Goal: Task Accomplishment & Management: Complete application form

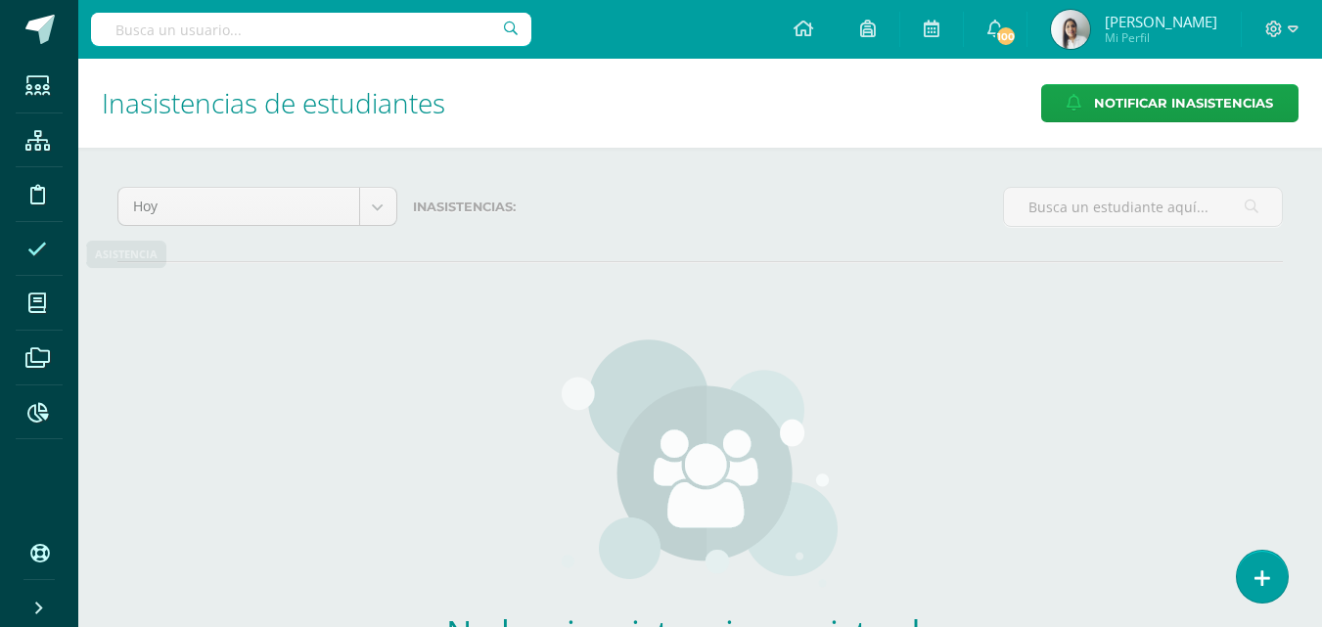
click at [45, 252] on icon at bounding box center [37, 250] width 20 height 20
click at [43, 252] on icon at bounding box center [37, 250] width 20 height 20
click at [1258, 568] on icon at bounding box center [1263, 579] width 18 height 23
click at [1243, 380] on div "No hay inasistencias registradas Aún no se han registrado inasistencias dentro …" at bounding box center [700, 527] width 1166 height 455
click at [1253, 582] on link at bounding box center [1262, 576] width 56 height 57
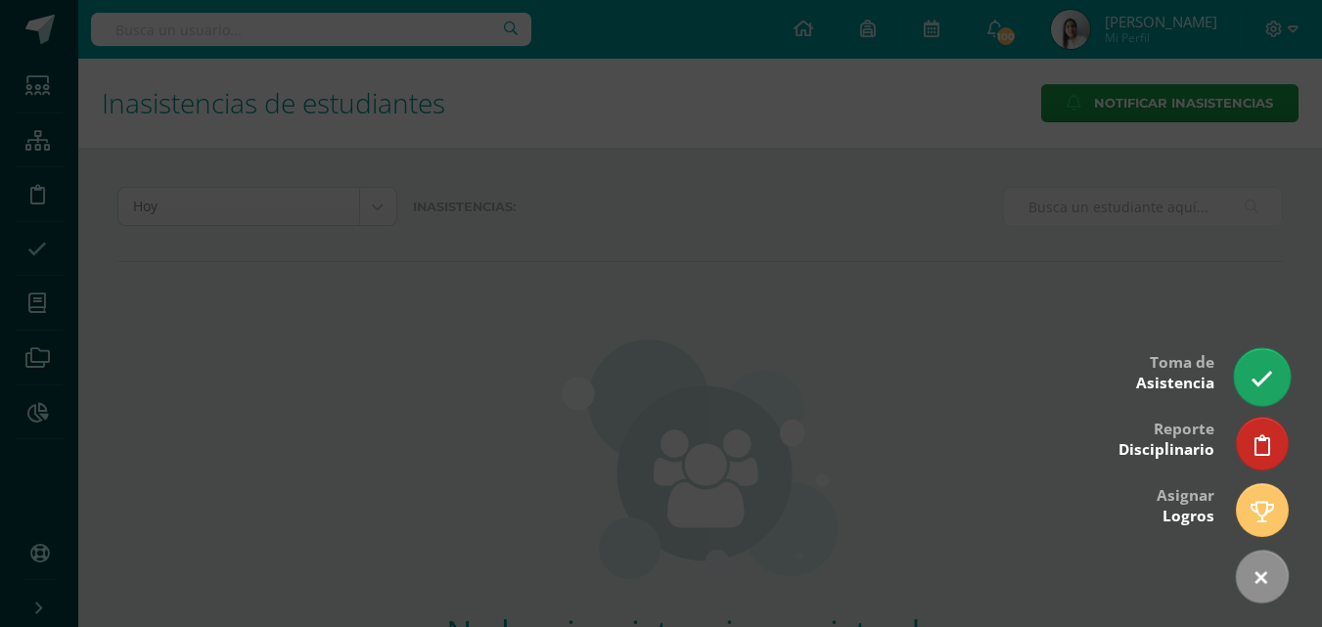
click at [1263, 385] on icon at bounding box center [1262, 379] width 23 height 23
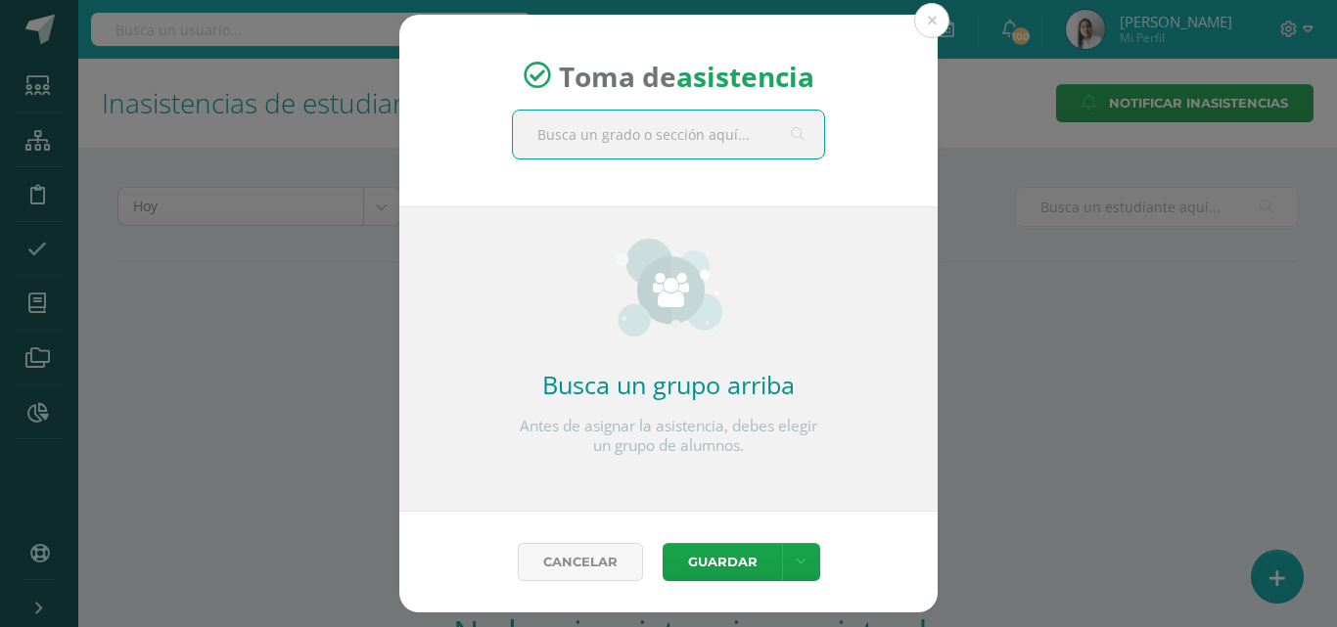
click at [732, 142] on input "text" at bounding box center [668, 135] width 311 height 48
type input "maternal"
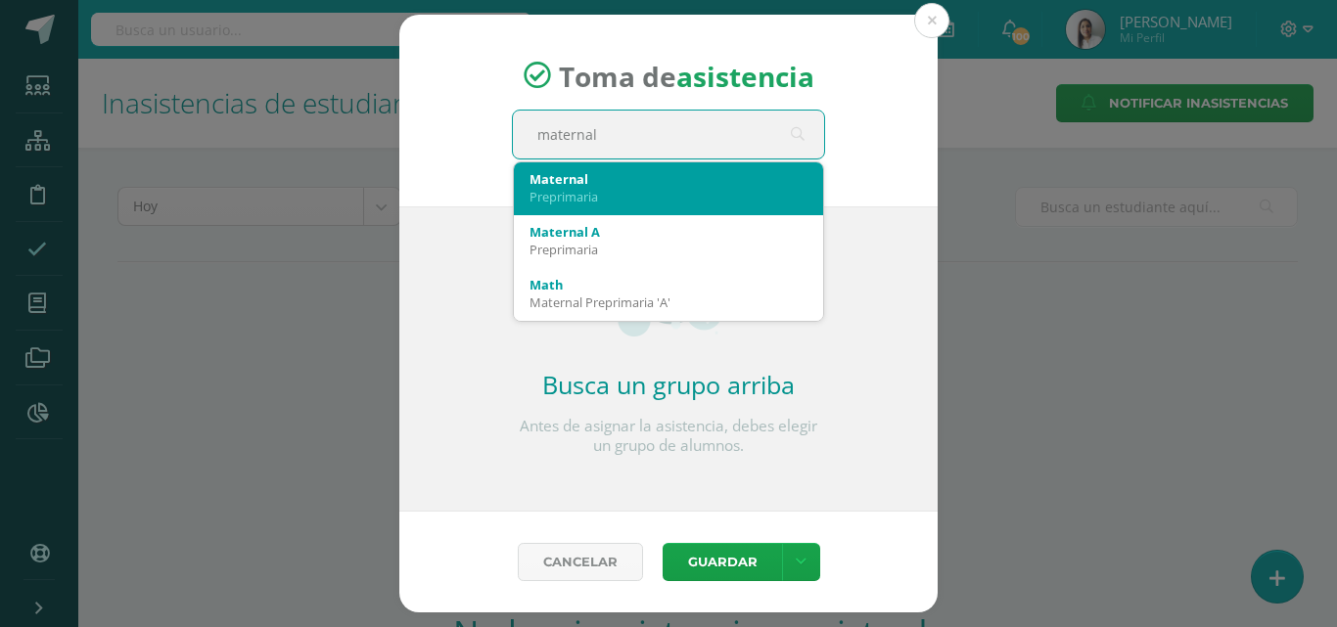
click at [603, 193] on div "Preprimaria" at bounding box center [668, 197] width 278 height 18
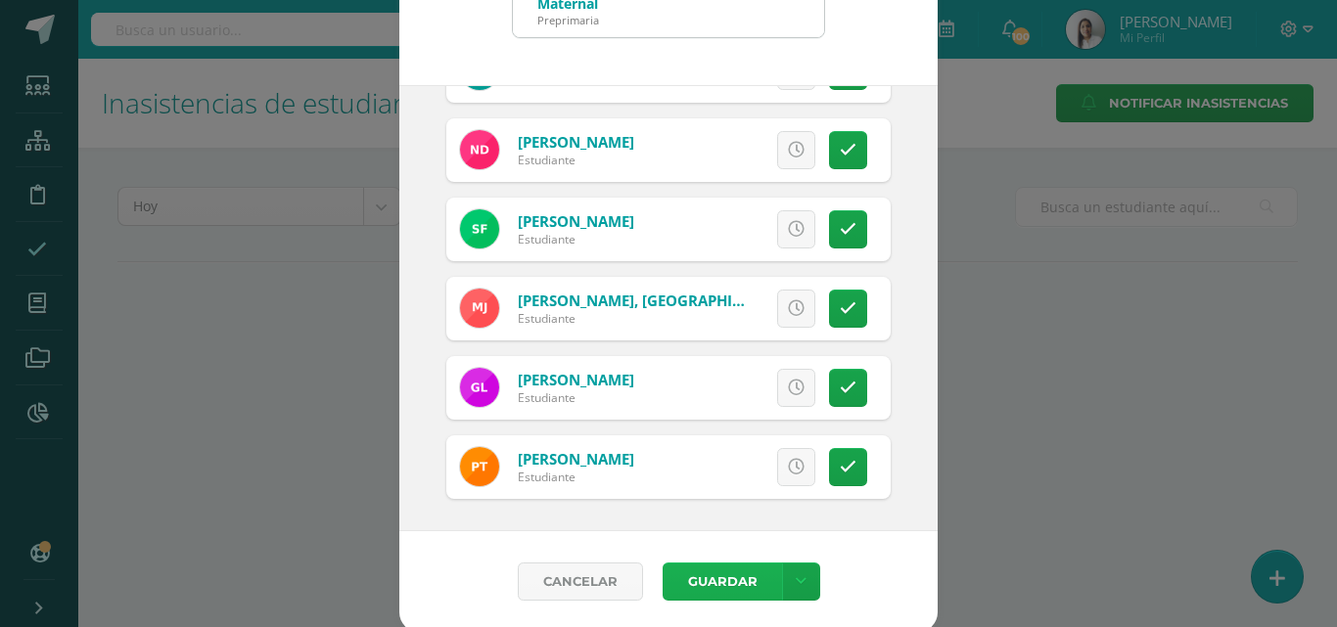
scroll to position [113, 0]
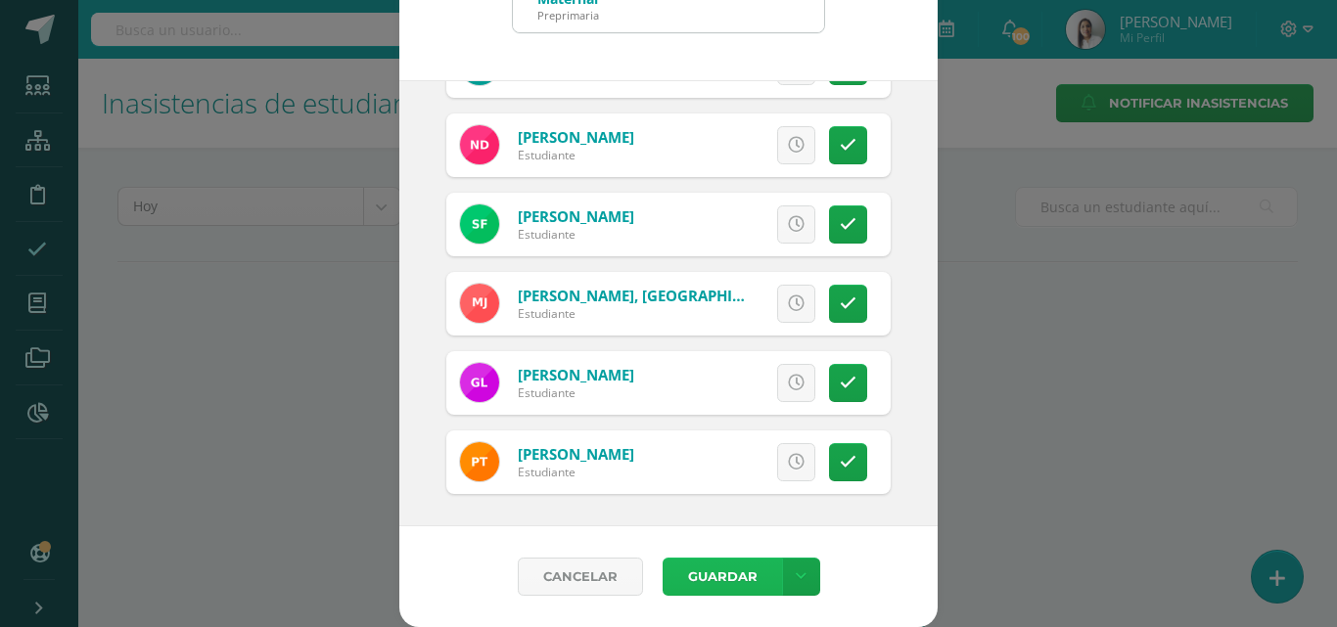
click at [681, 582] on button "Guardar" at bounding box center [722, 577] width 119 height 38
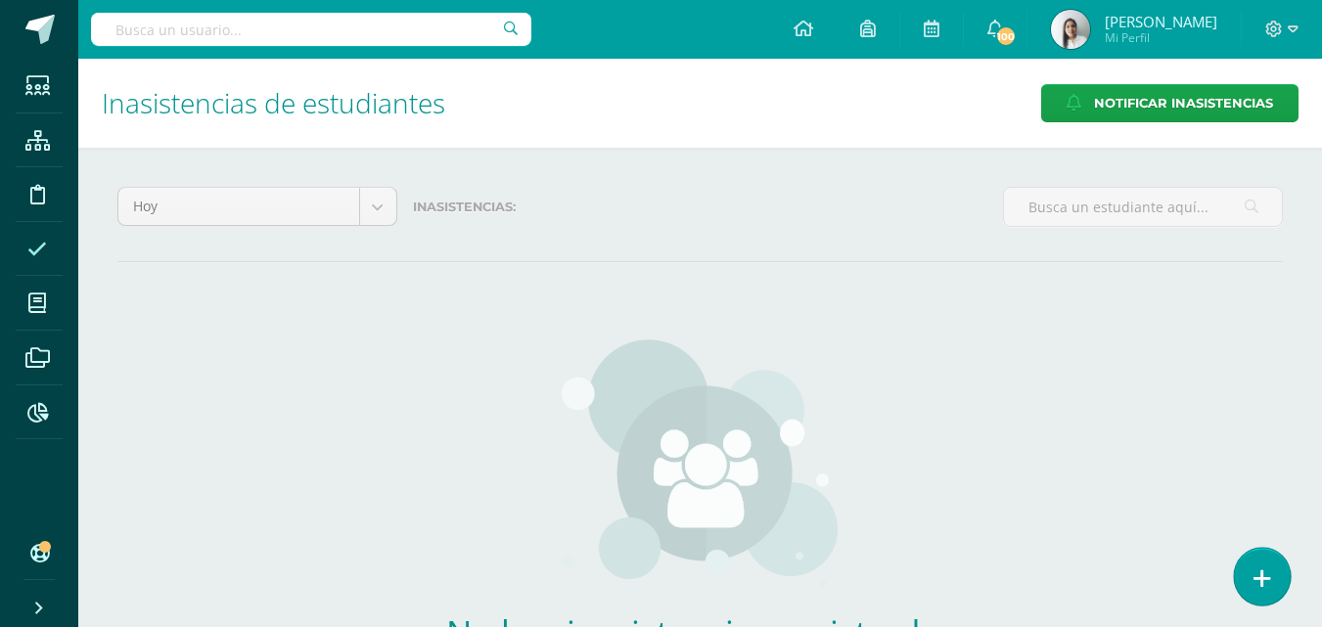
click at [1266, 571] on icon at bounding box center [1263, 579] width 18 height 23
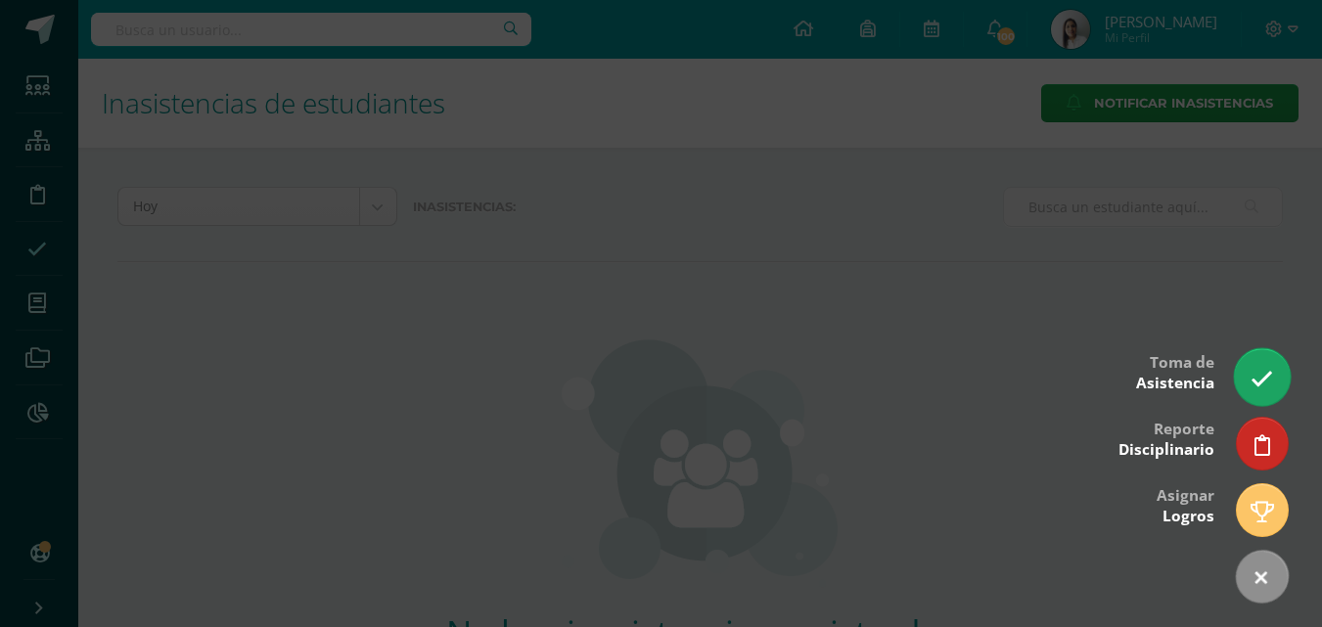
click at [1255, 368] on icon at bounding box center [1262, 379] width 23 height 23
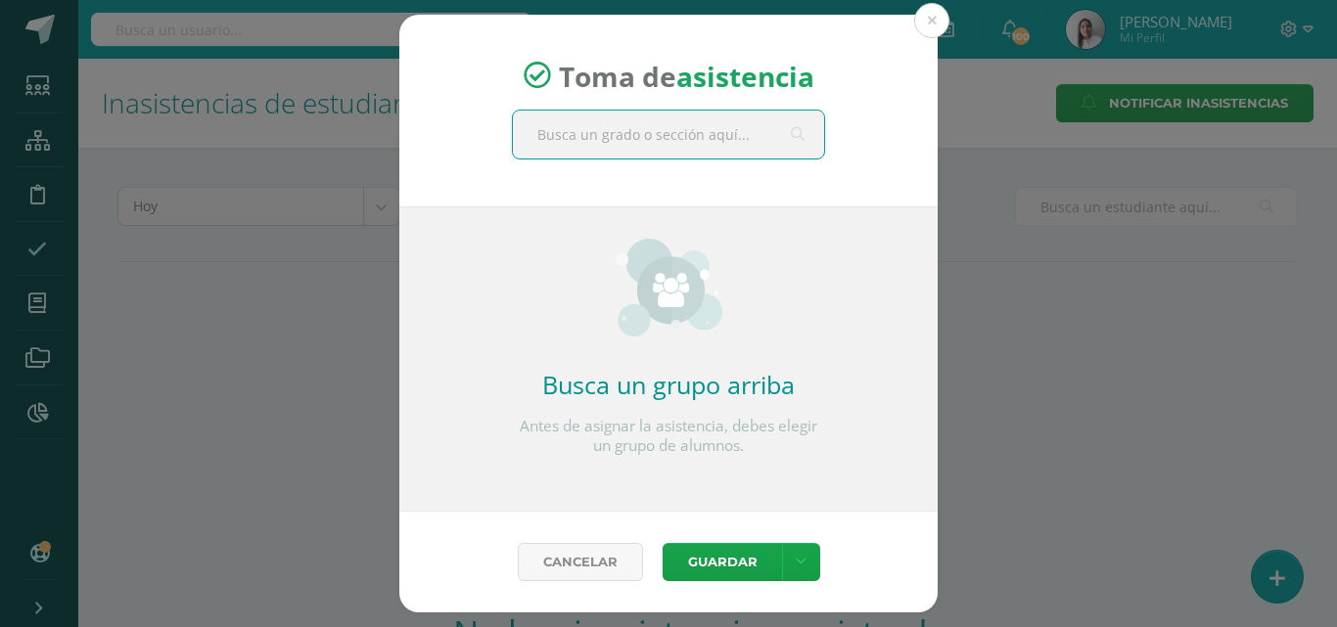
click at [611, 135] on input "text" at bounding box center [668, 135] width 311 height 48
type input "nursery"
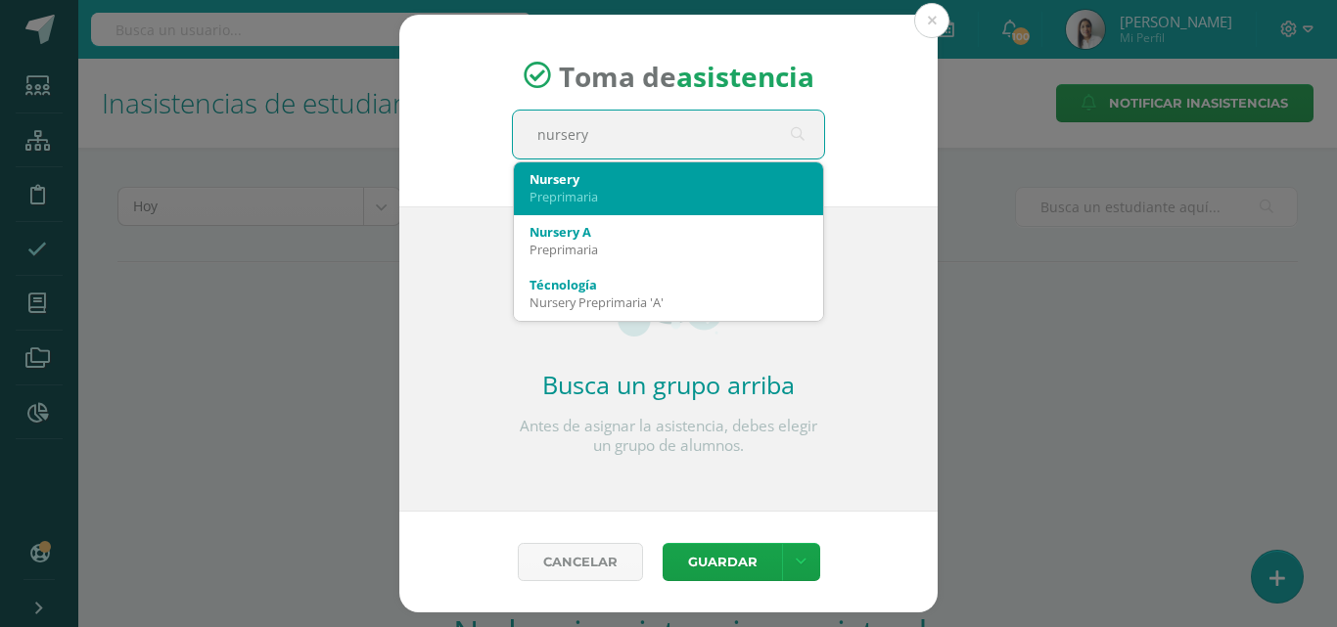
click at [543, 177] on div "Nursery" at bounding box center [668, 179] width 278 height 18
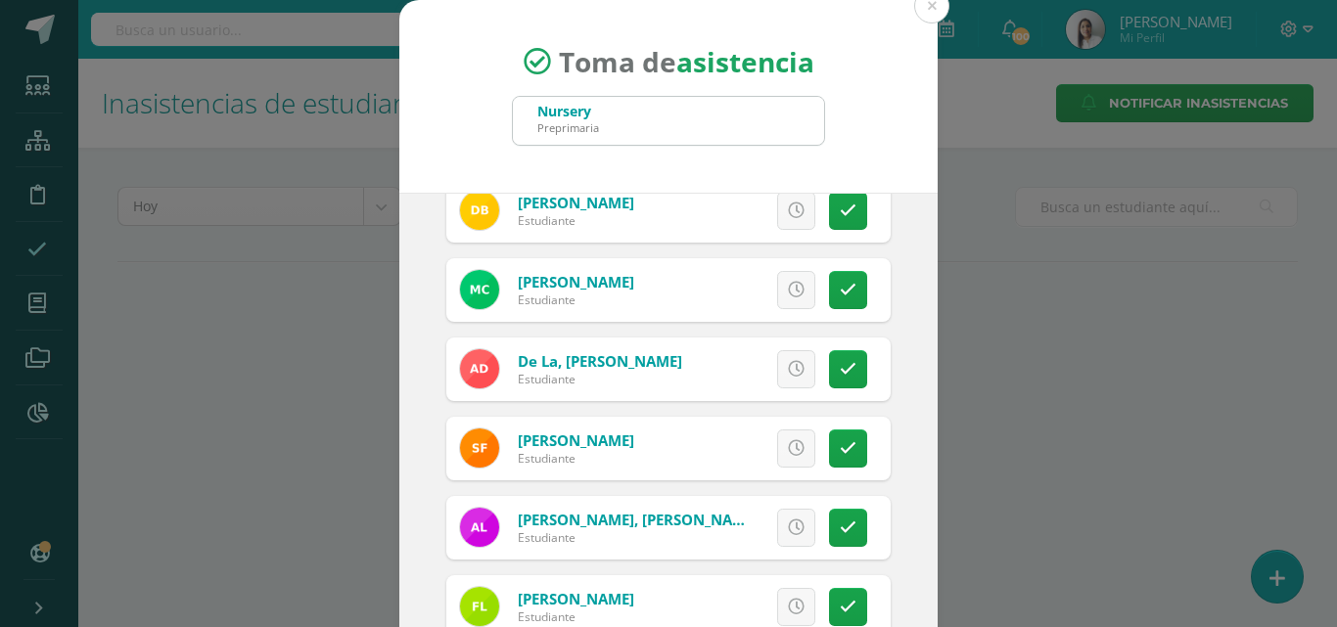
scroll to position [294, 0]
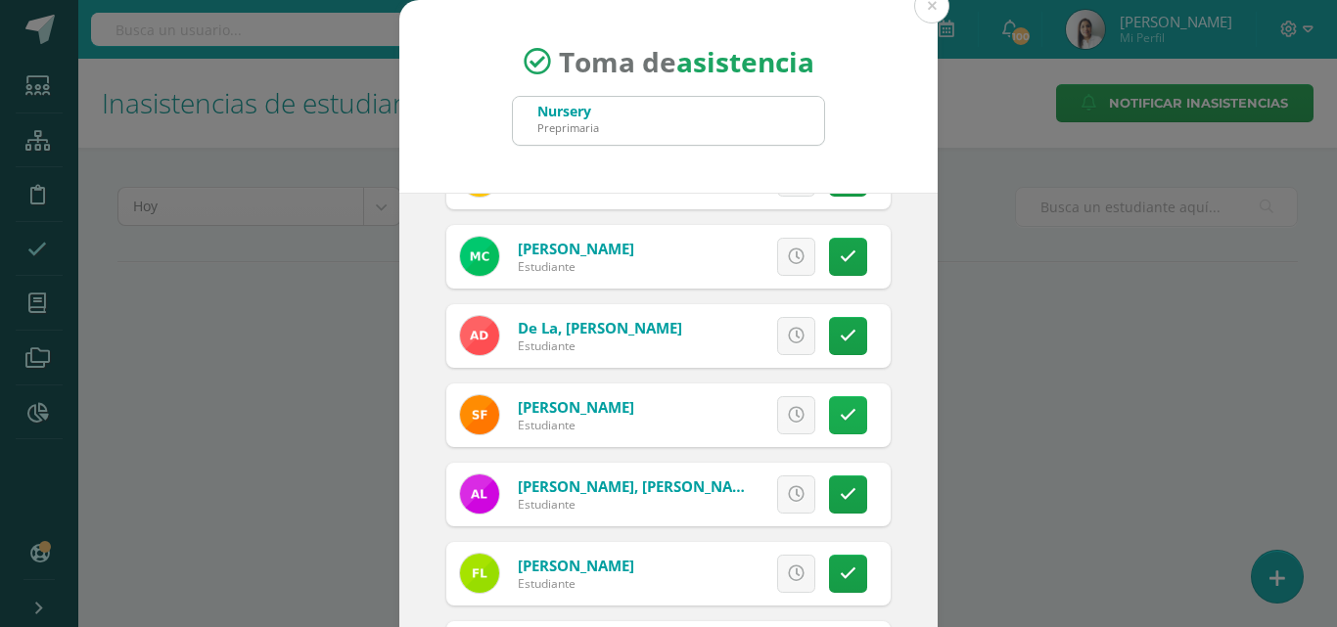
click at [840, 410] on icon at bounding box center [848, 415] width 17 height 17
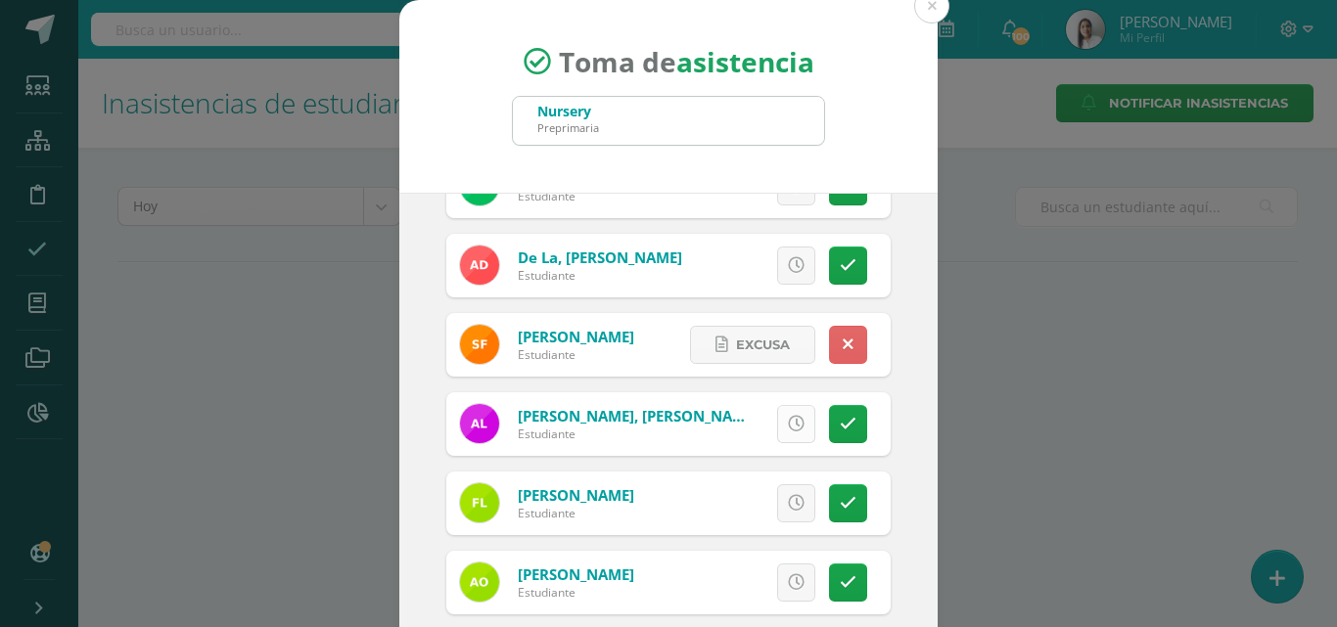
scroll to position [391, 0]
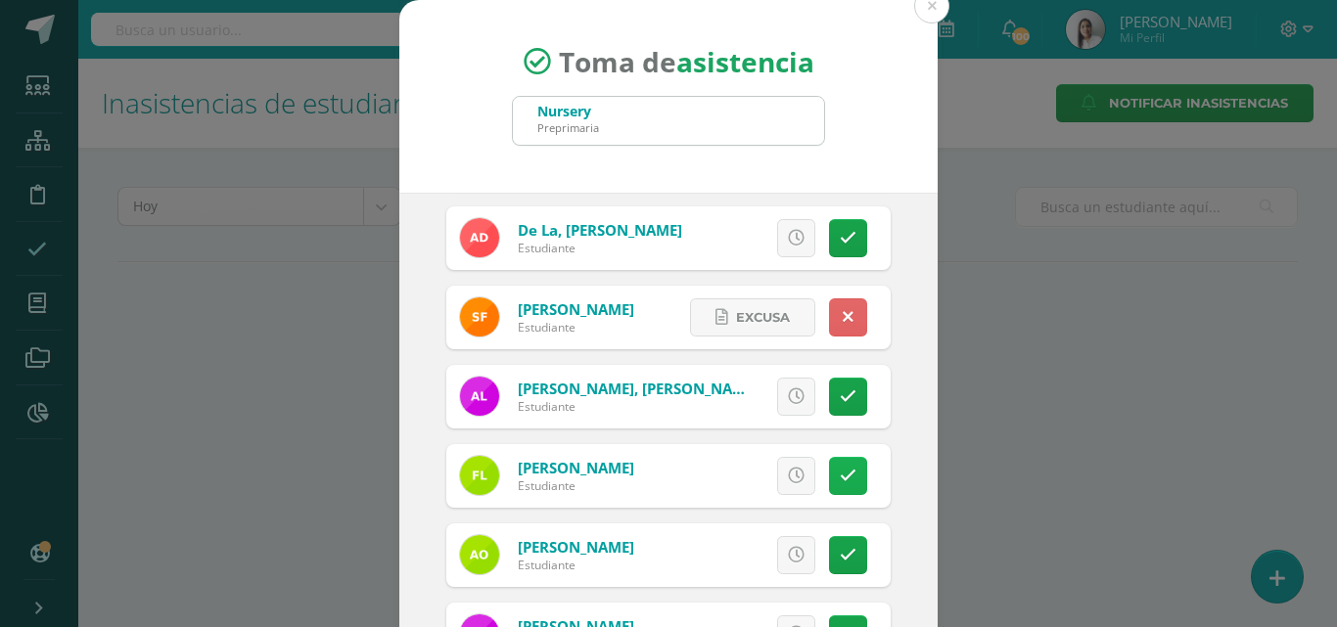
click at [840, 476] on icon at bounding box center [848, 476] width 17 height 17
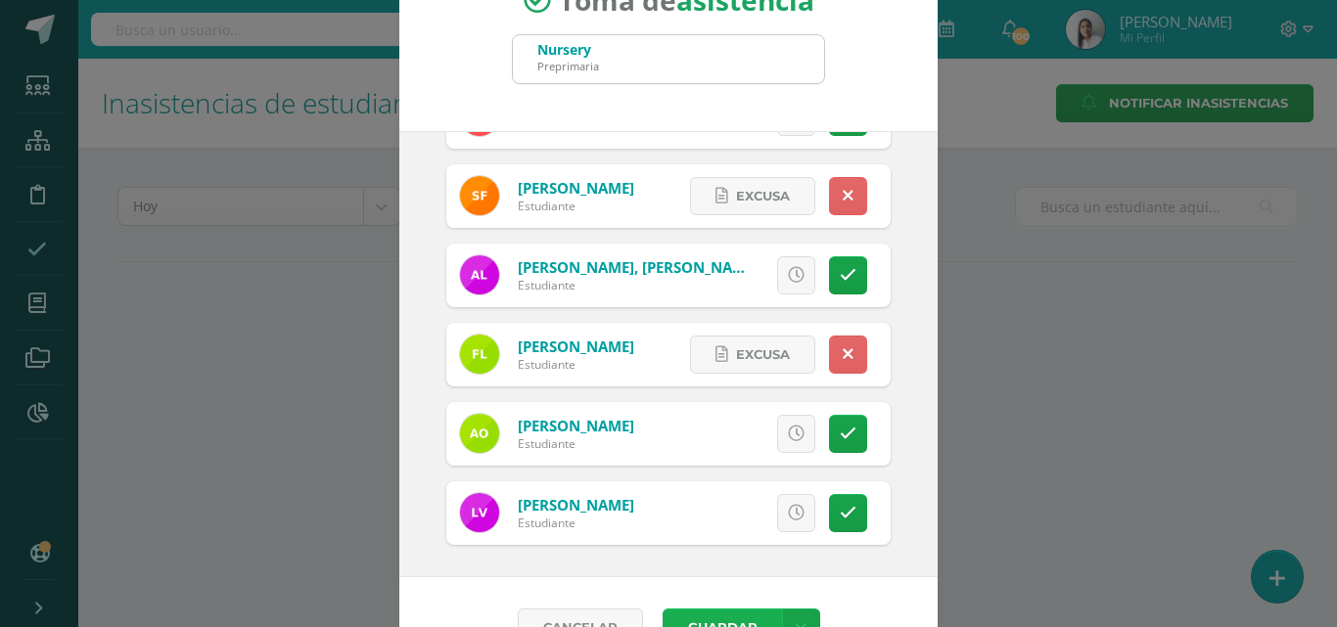
scroll to position [113, 0]
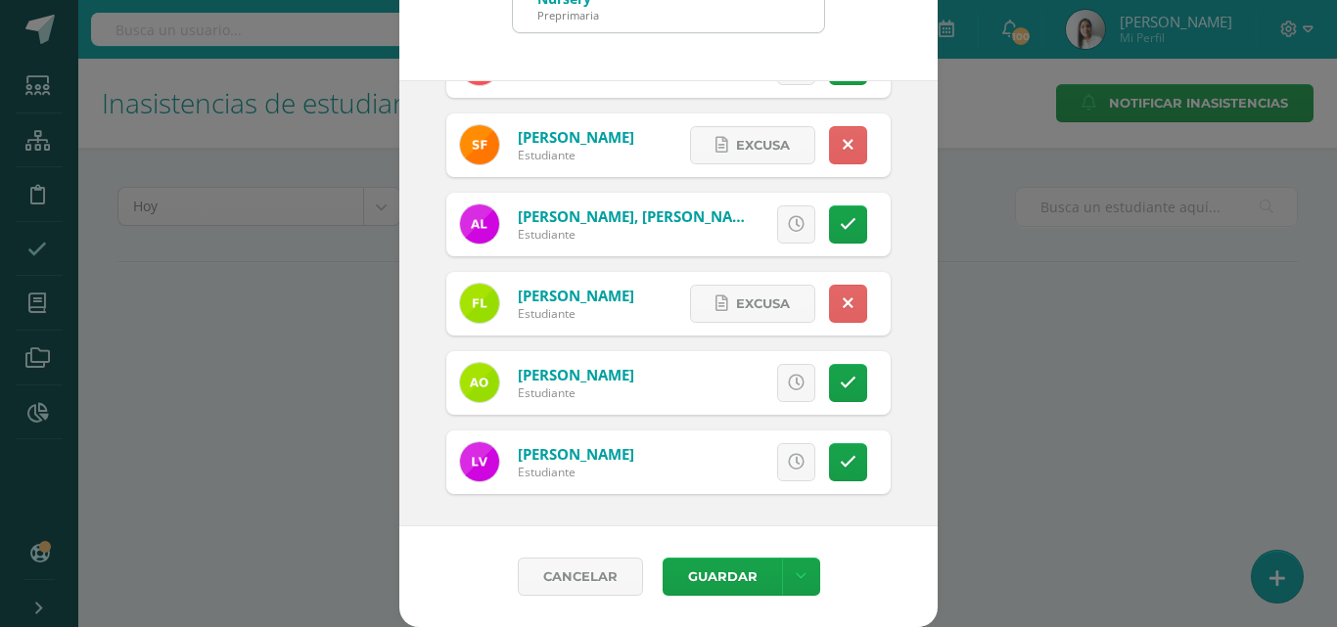
drag, startPoint x: 828, startPoint y: 461, endPoint x: 688, endPoint y: 601, distance: 197.9
click at [840, 462] on icon at bounding box center [848, 462] width 17 height 17
click at [706, 576] on button "Guardar" at bounding box center [722, 577] width 119 height 38
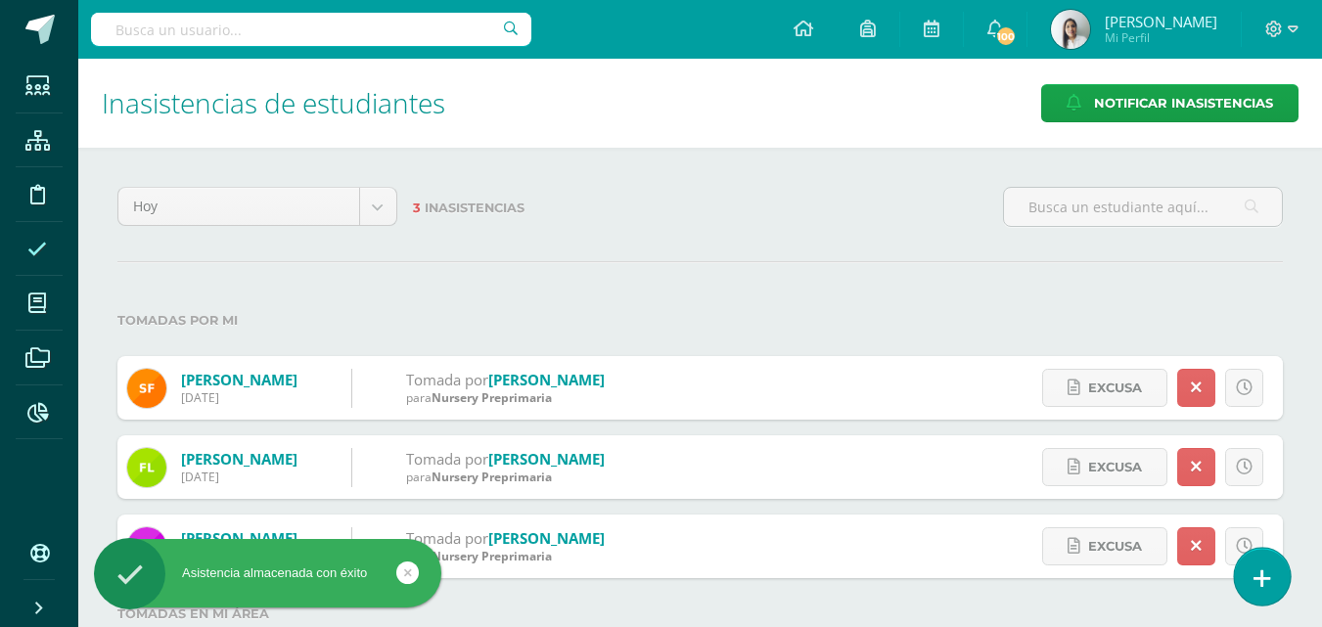
click at [1265, 562] on link at bounding box center [1262, 576] width 56 height 57
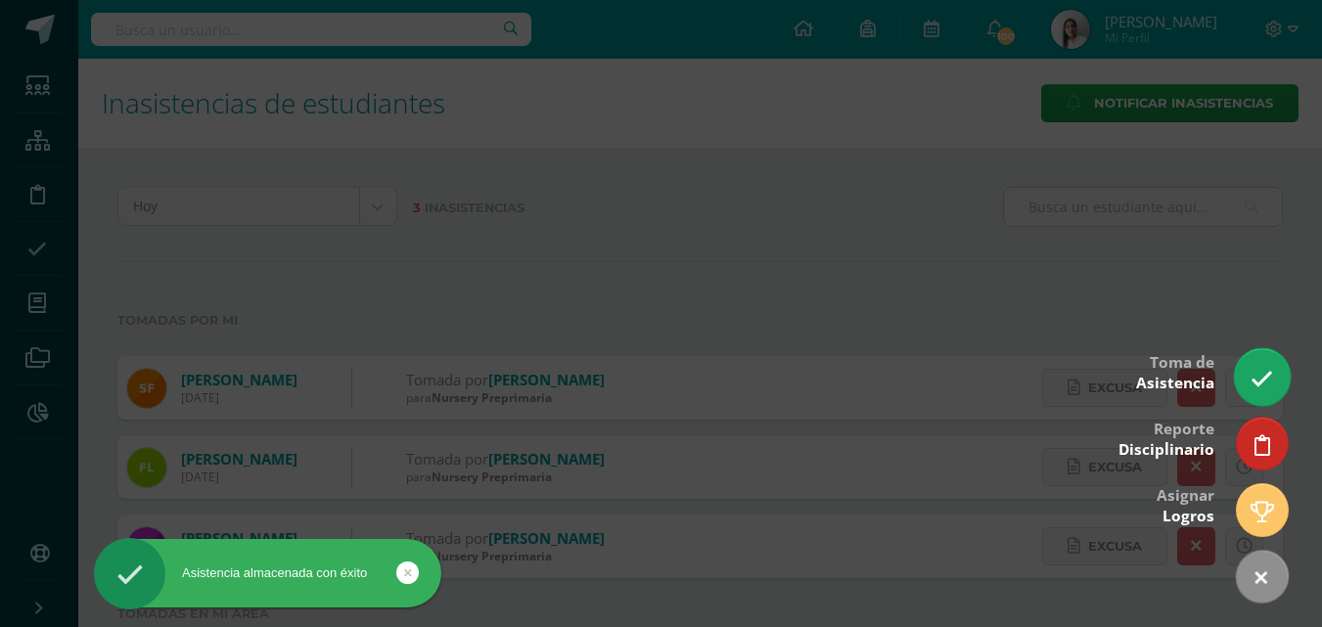
click at [1261, 373] on icon at bounding box center [1262, 379] width 23 height 23
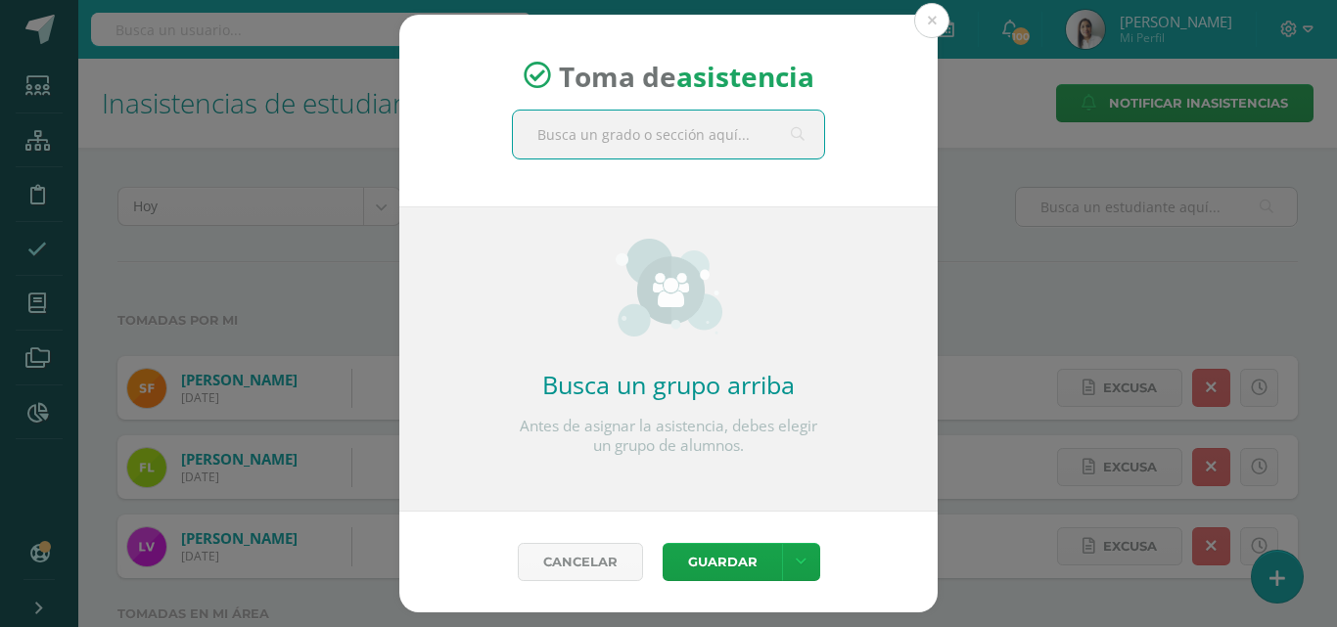
click at [757, 129] on input "text" at bounding box center [668, 135] width 311 height 48
type input "prekinder"
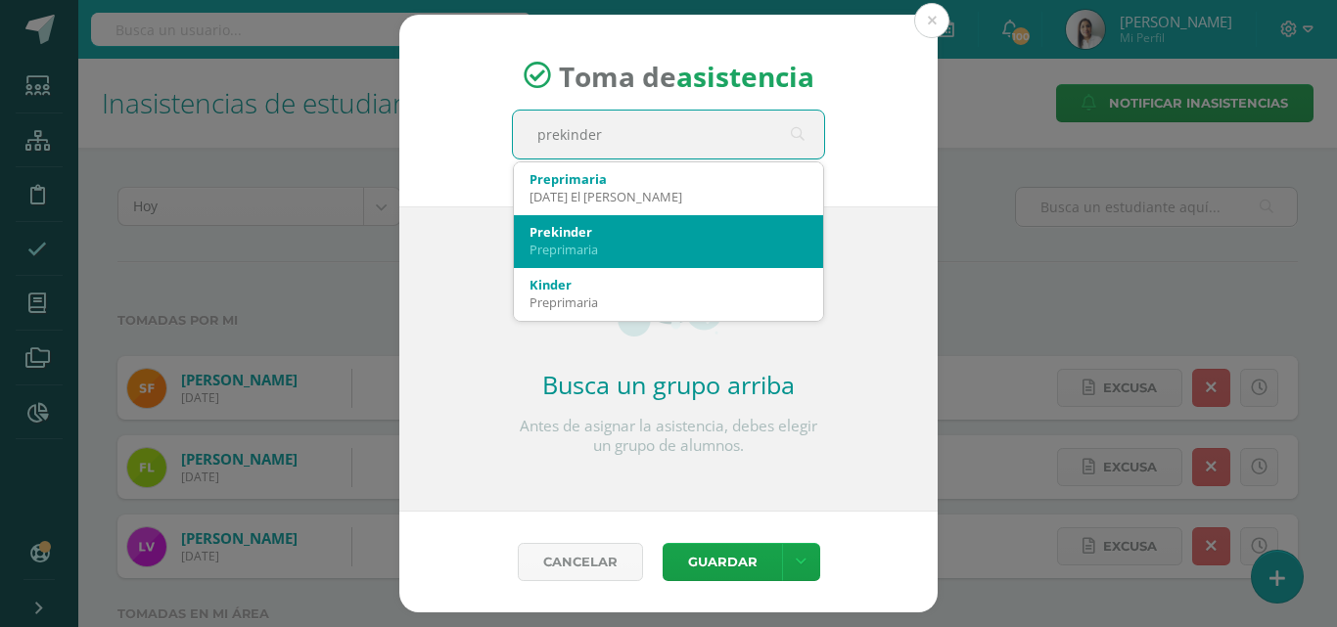
click at [607, 251] on div "Preprimaria" at bounding box center [668, 250] width 278 height 18
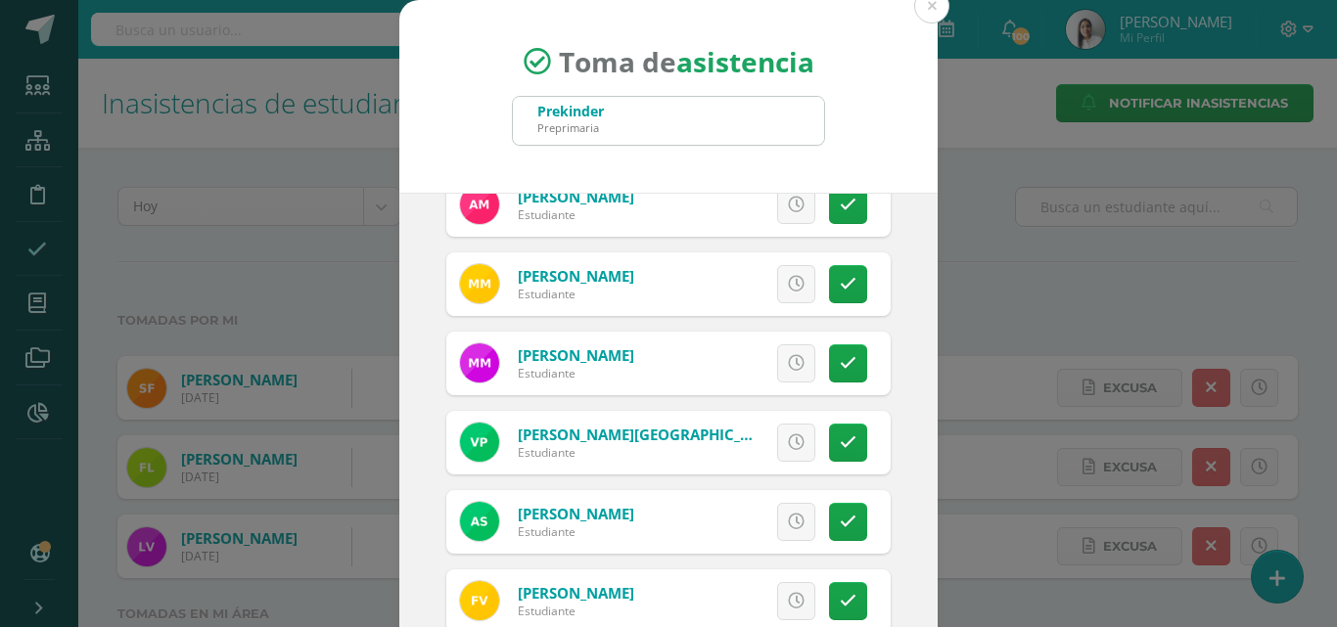
scroll to position [610, 0]
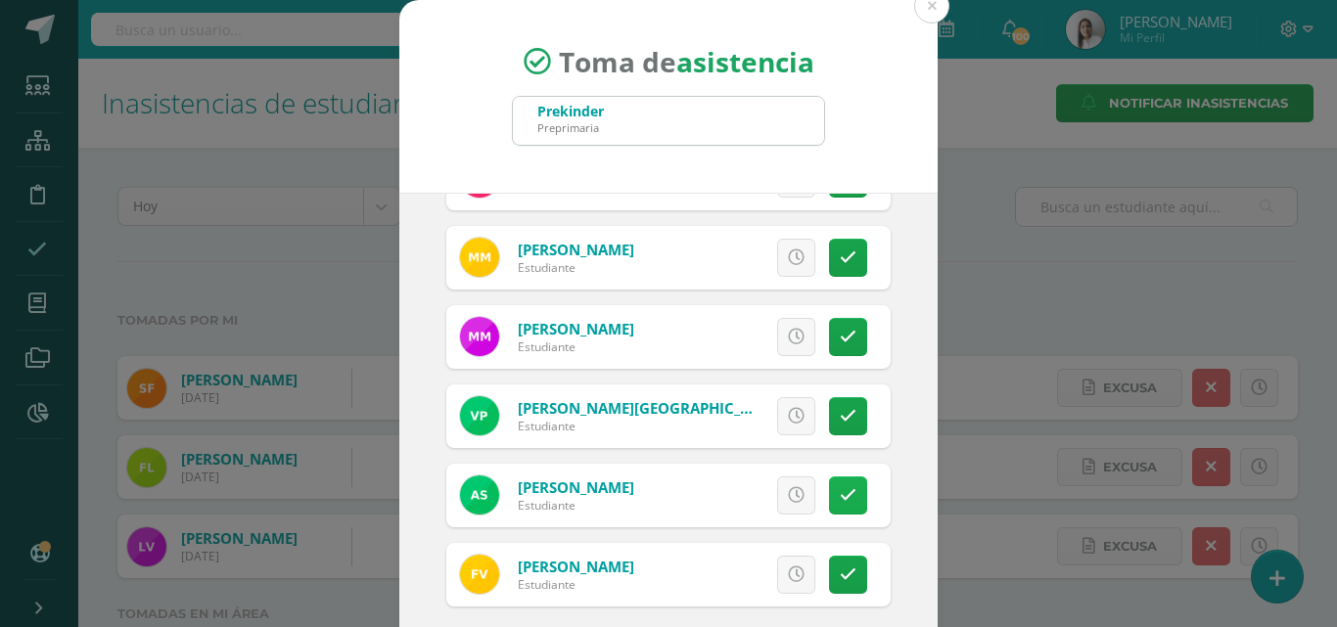
click at [840, 490] on icon at bounding box center [848, 495] width 17 height 17
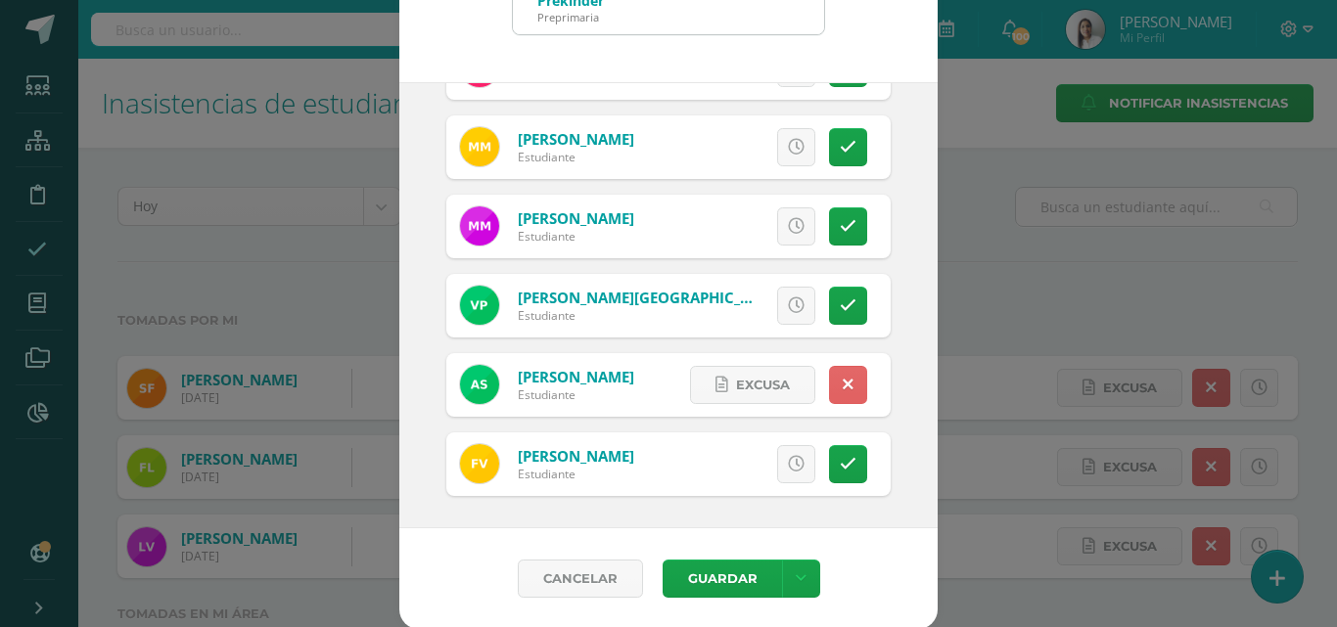
scroll to position [113, 0]
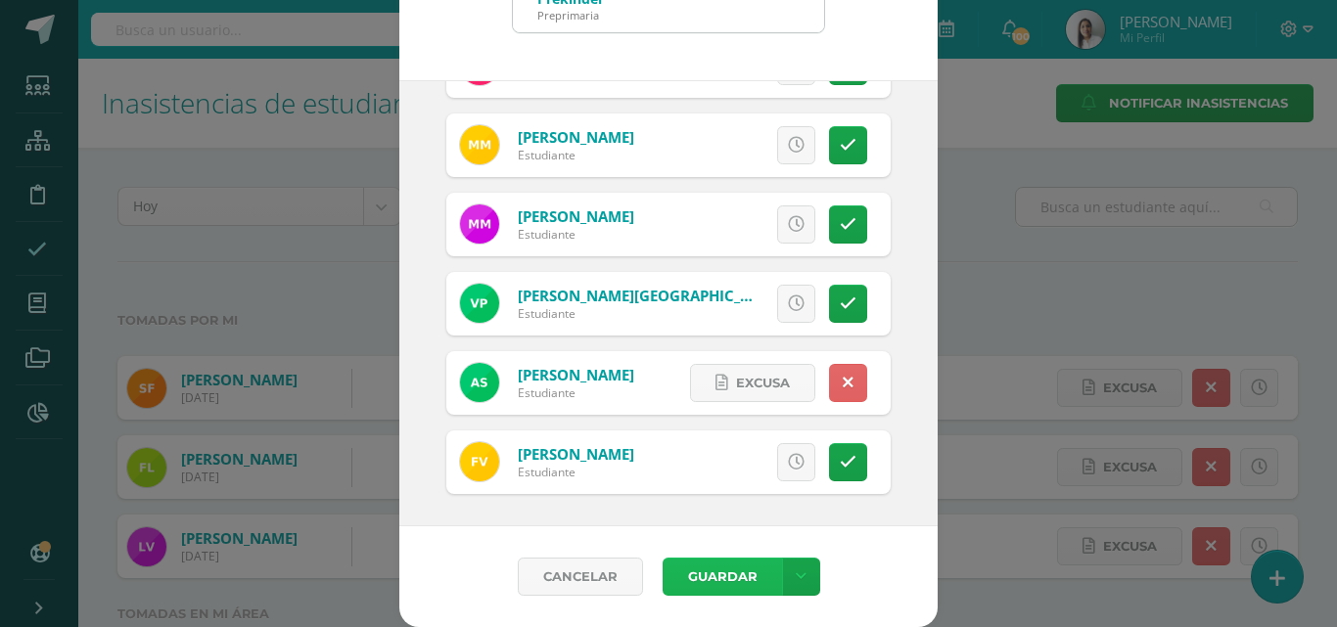
click at [739, 577] on button "Guardar" at bounding box center [722, 577] width 119 height 38
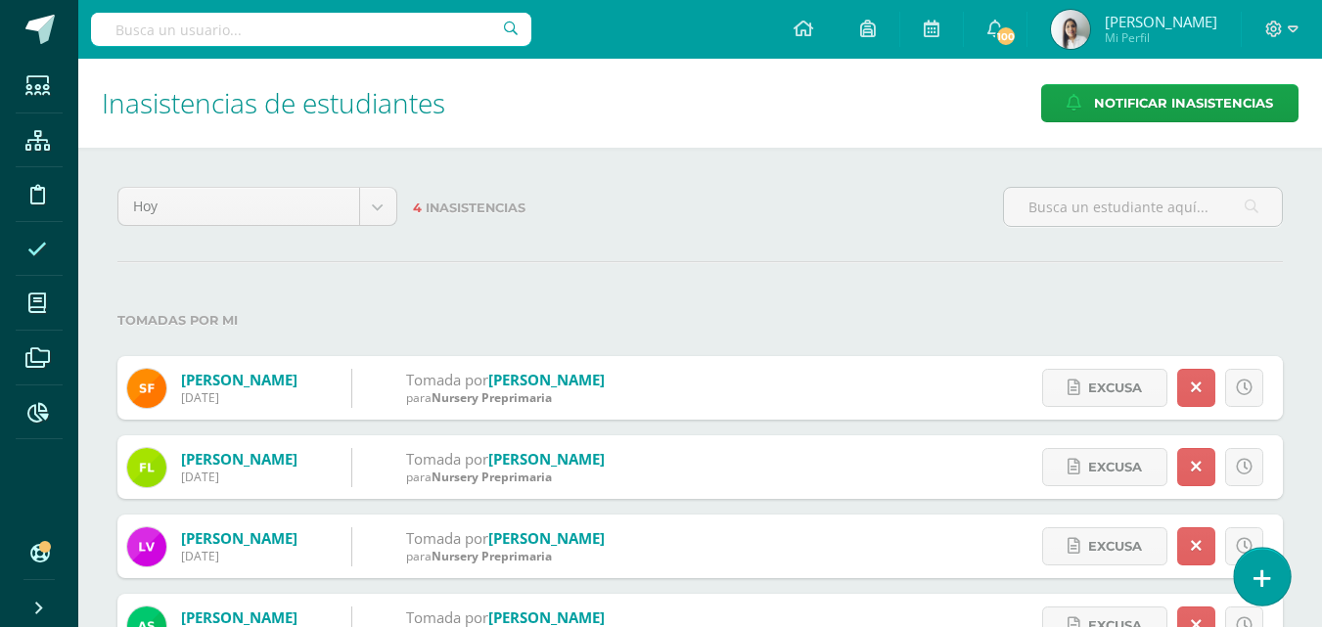
click at [1259, 575] on icon at bounding box center [1263, 579] width 18 height 23
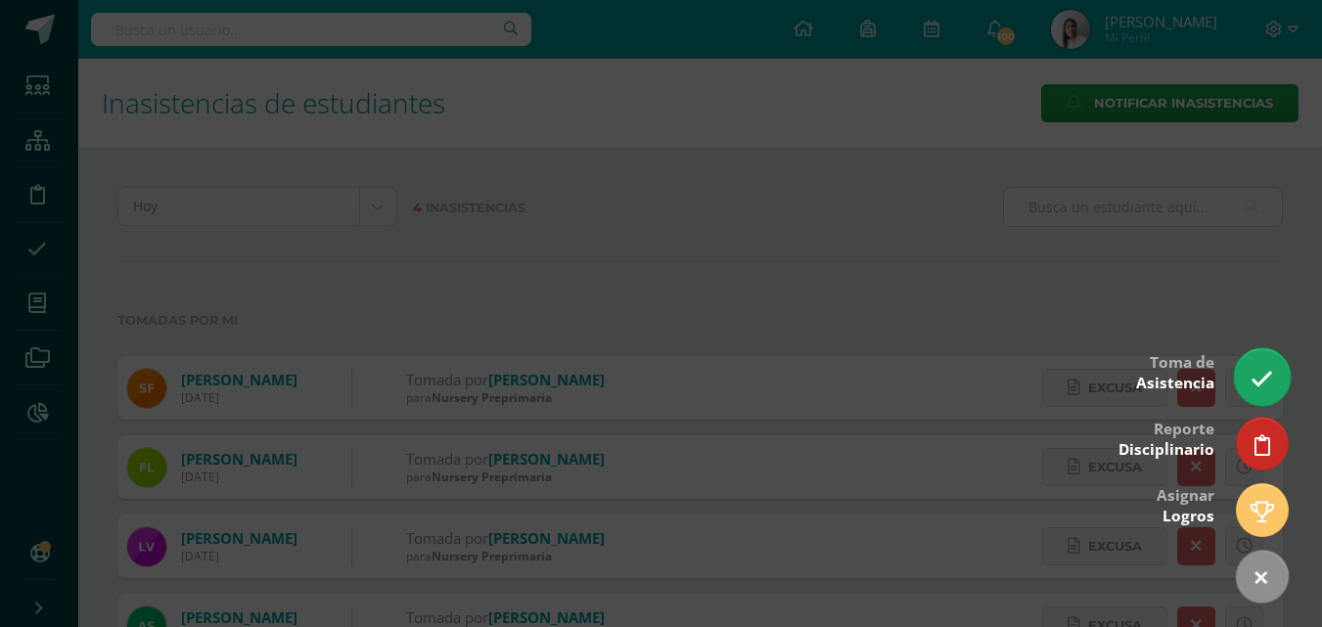
click at [1268, 378] on icon at bounding box center [1262, 379] width 23 height 23
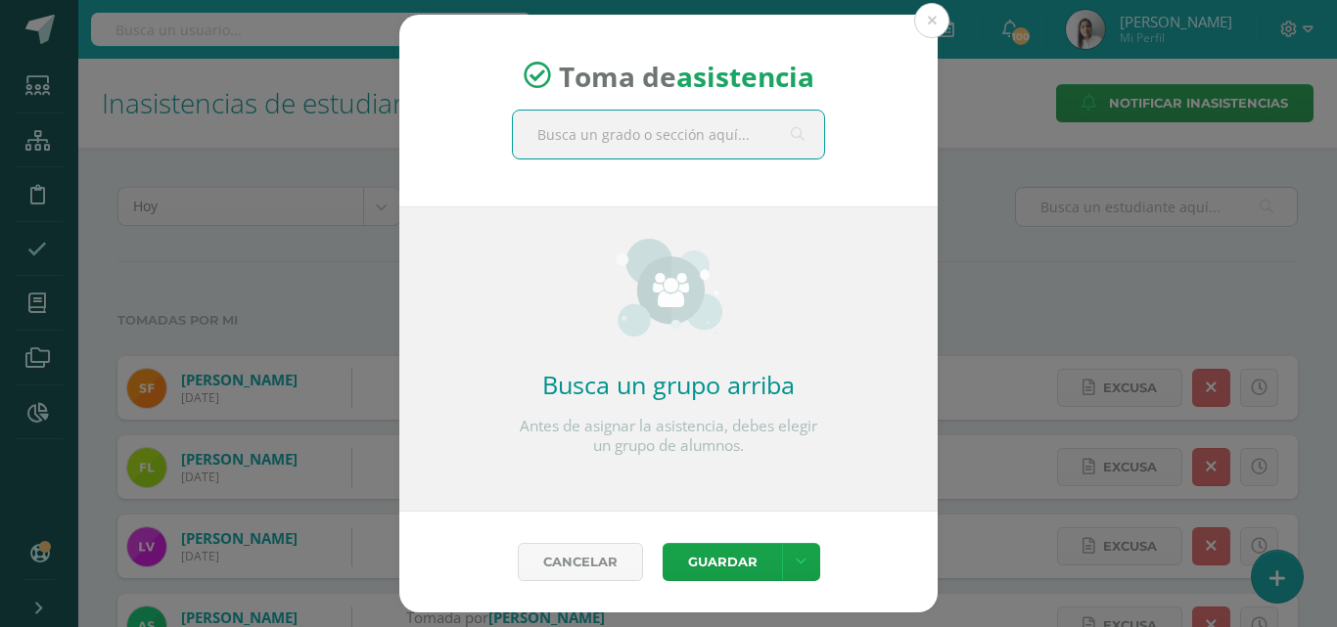
drag, startPoint x: 673, startPoint y: 142, endPoint x: 714, endPoint y: 171, distance: 50.5
click at [697, 158] on input "text" at bounding box center [668, 135] width 311 height 48
type input "kinder a"
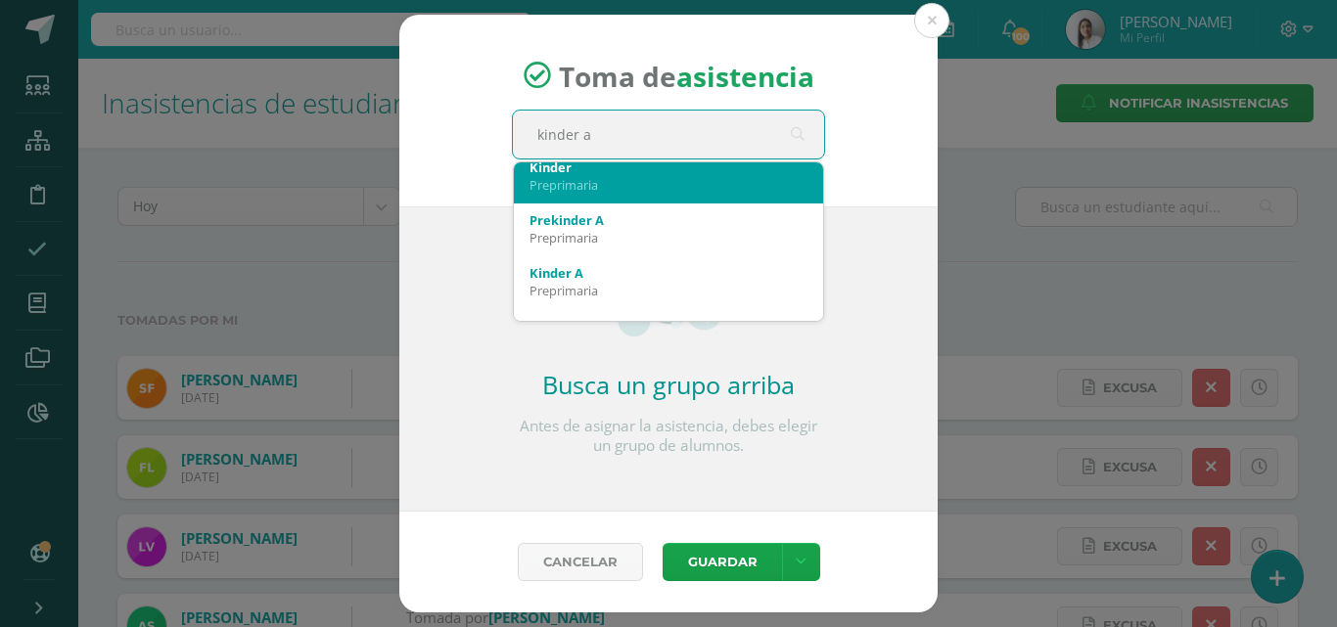
scroll to position [98, 0]
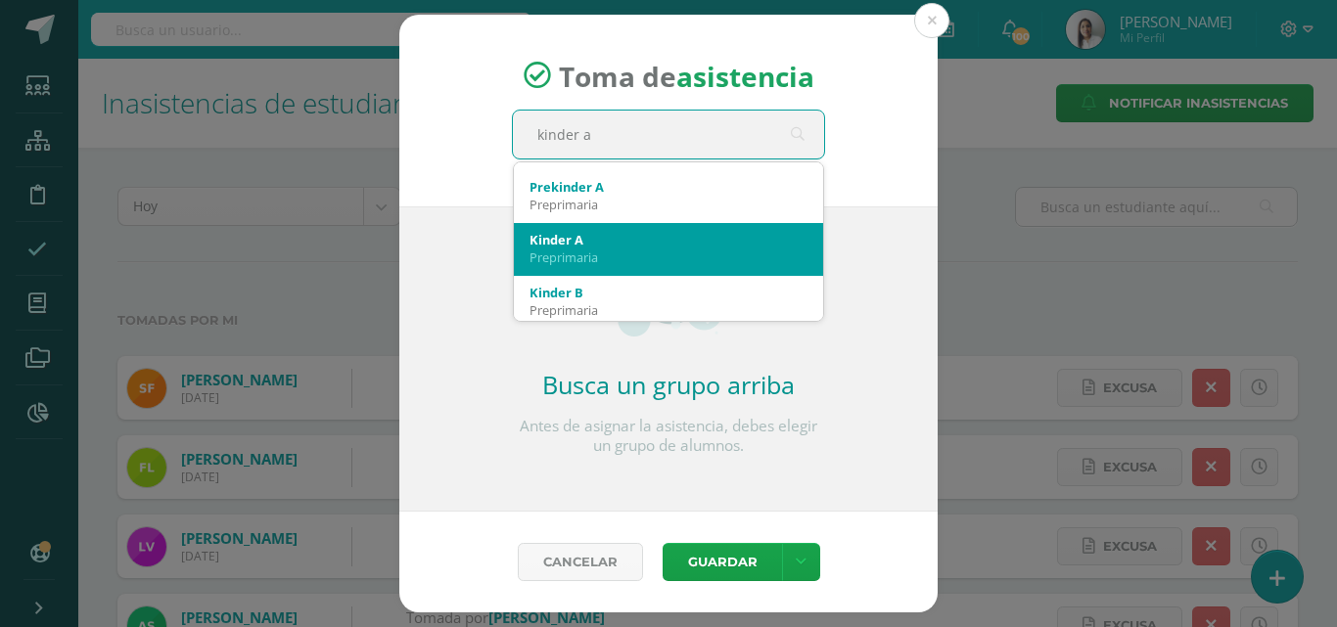
click at [605, 256] on div "Preprimaria" at bounding box center [668, 258] width 278 height 18
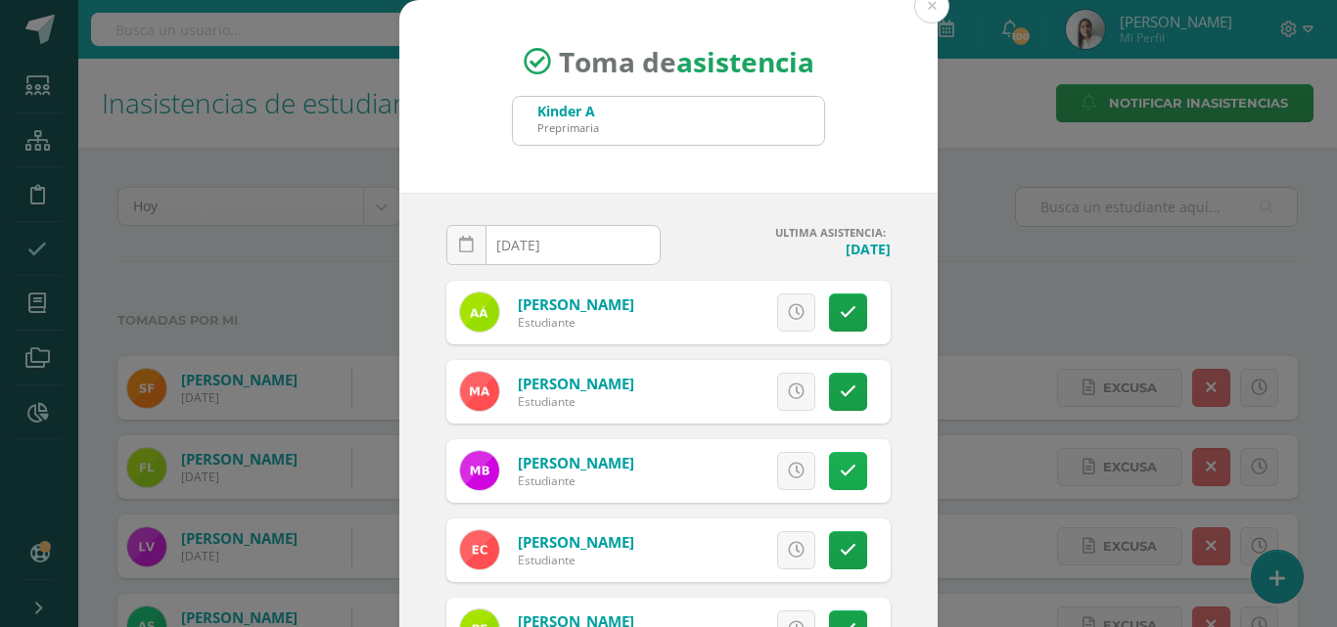
click at [840, 469] on icon at bounding box center [848, 471] width 17 height 17
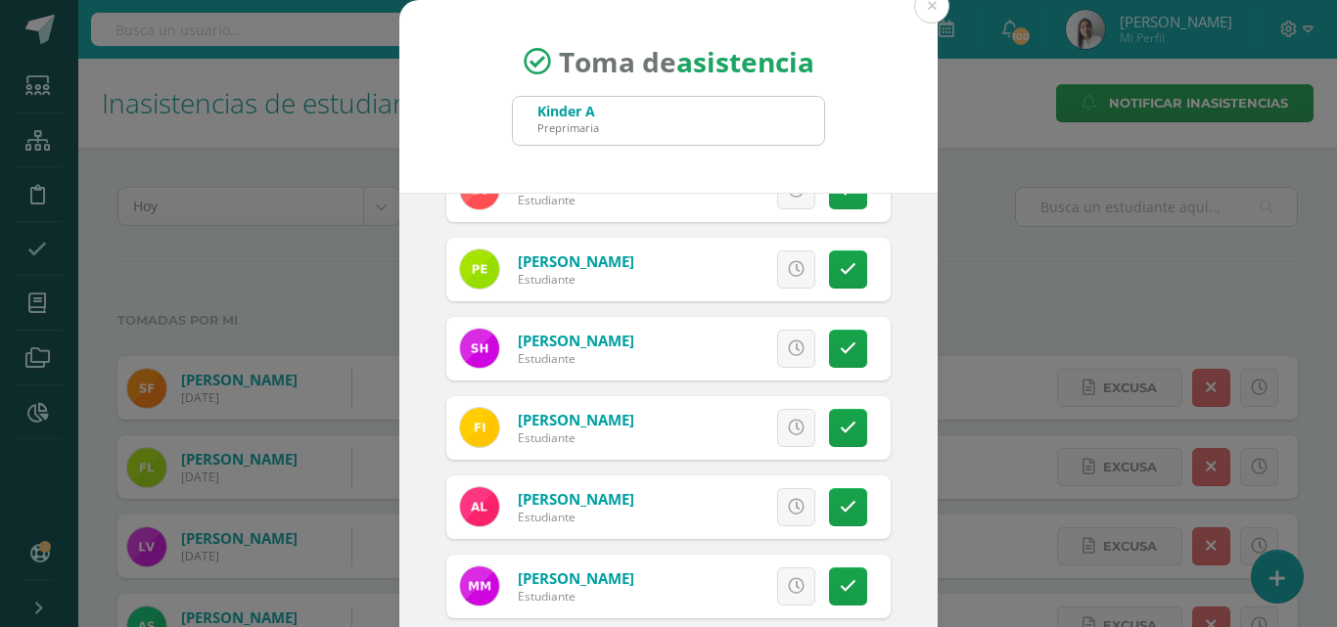
scroll to position [391, 0]
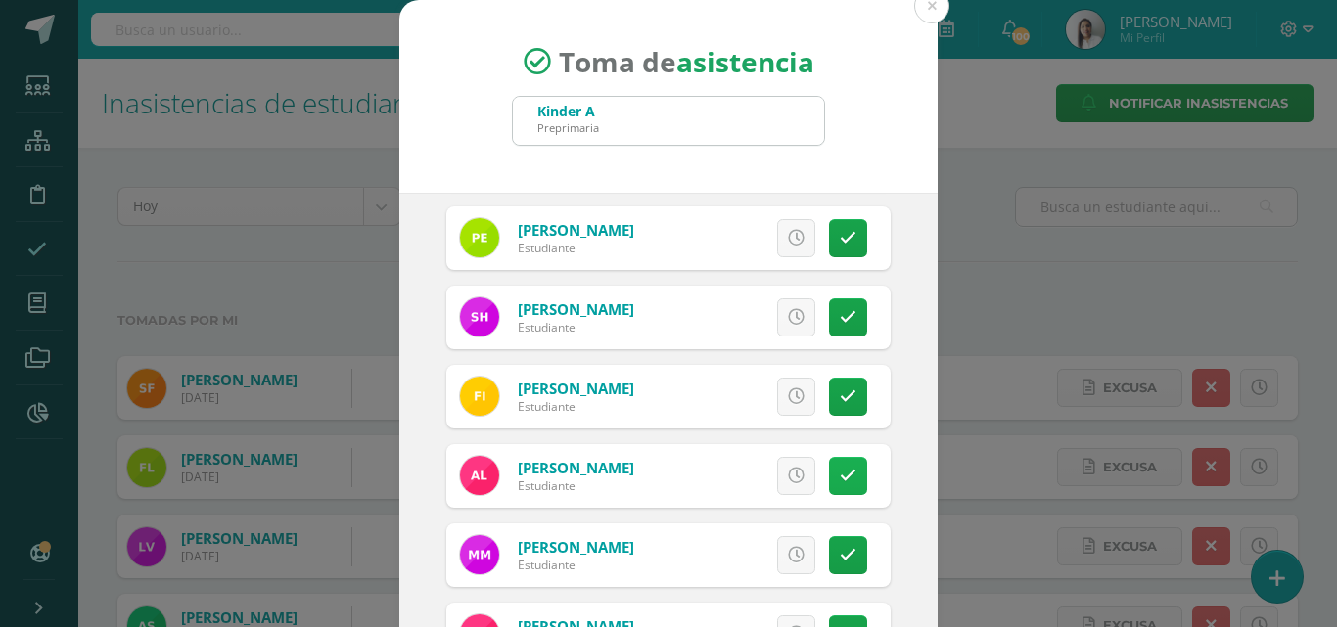
click at [835, 481] on link at bounding box center [848, 476] width 38 height 38
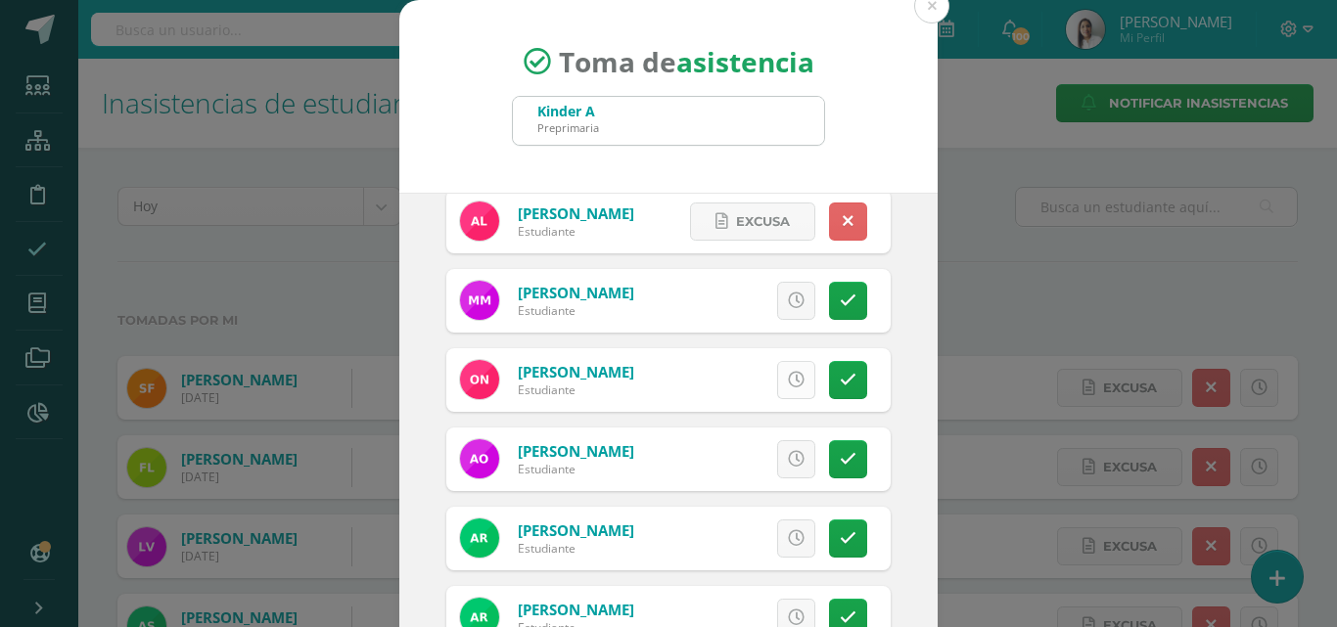
scroll to position [685, 0]
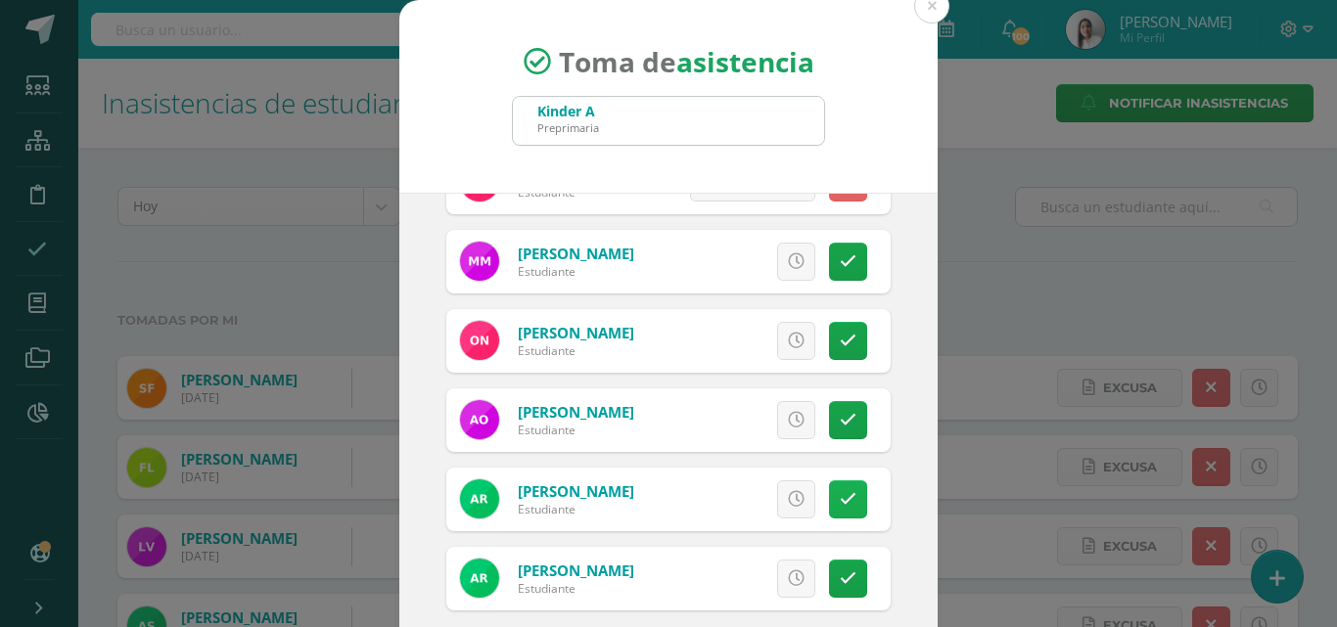
click at [840, 494] on icon at bounding box center [848, 499] width 17 height 17
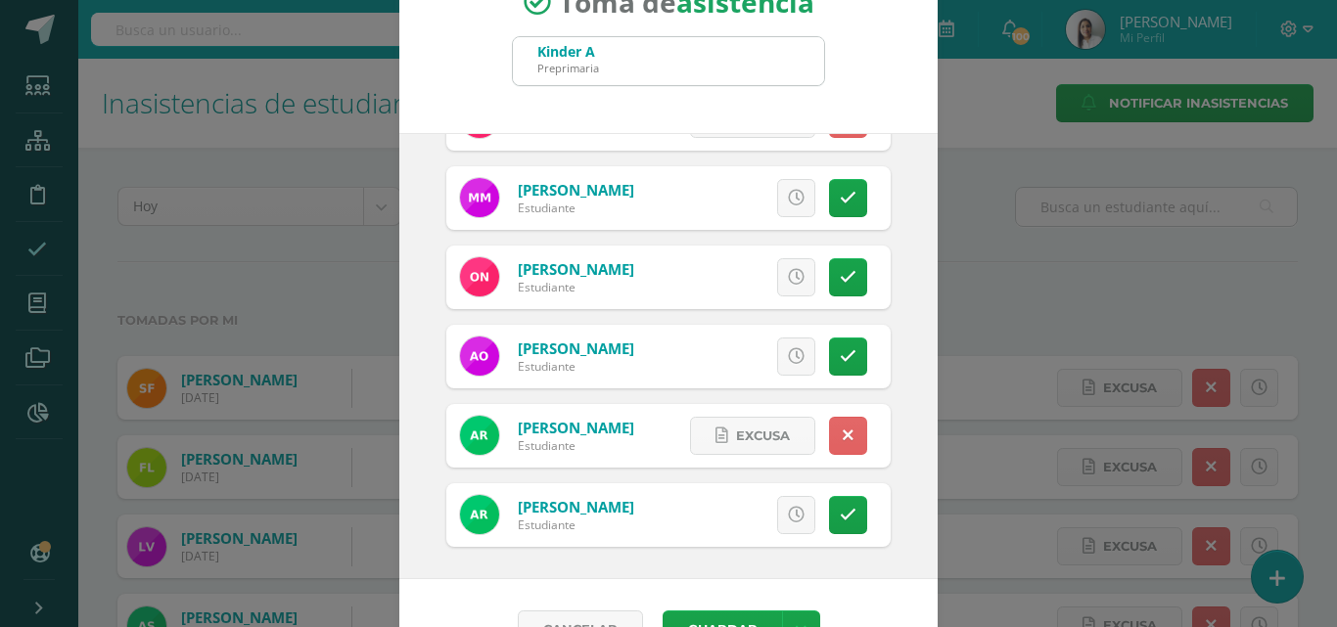
scroll to position [113, 0]
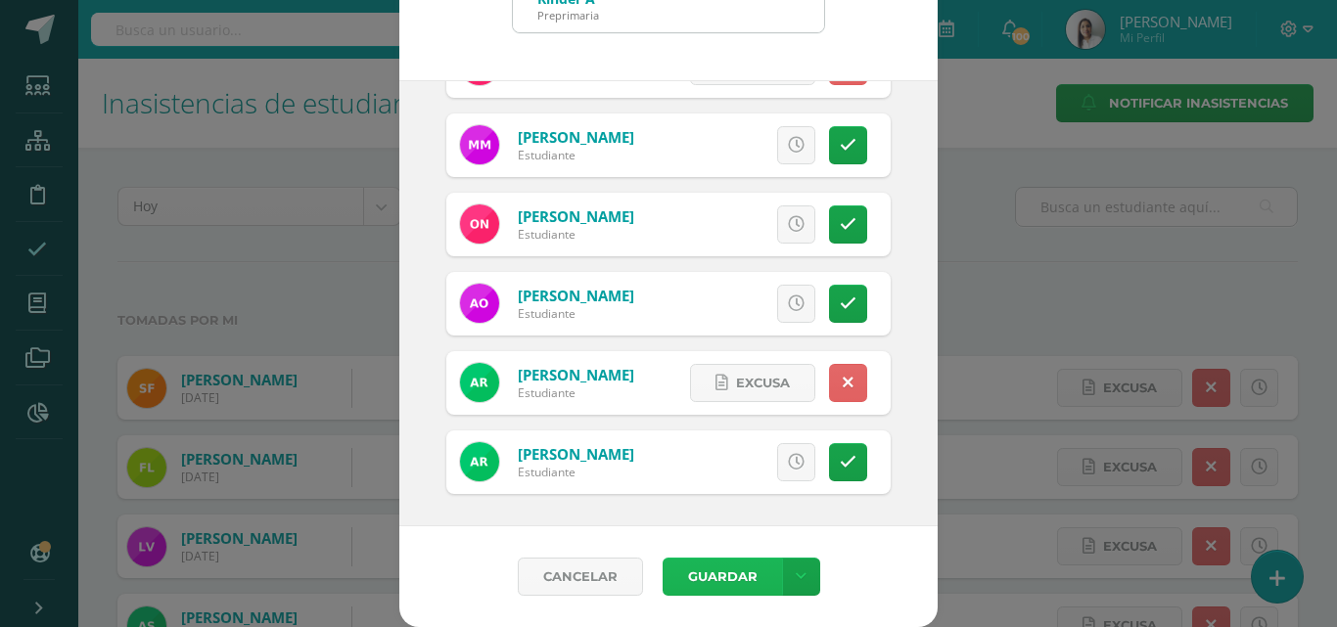
click at [715, 572] on button "Guardar" at bounding box center [722, 577] width 119 height 38
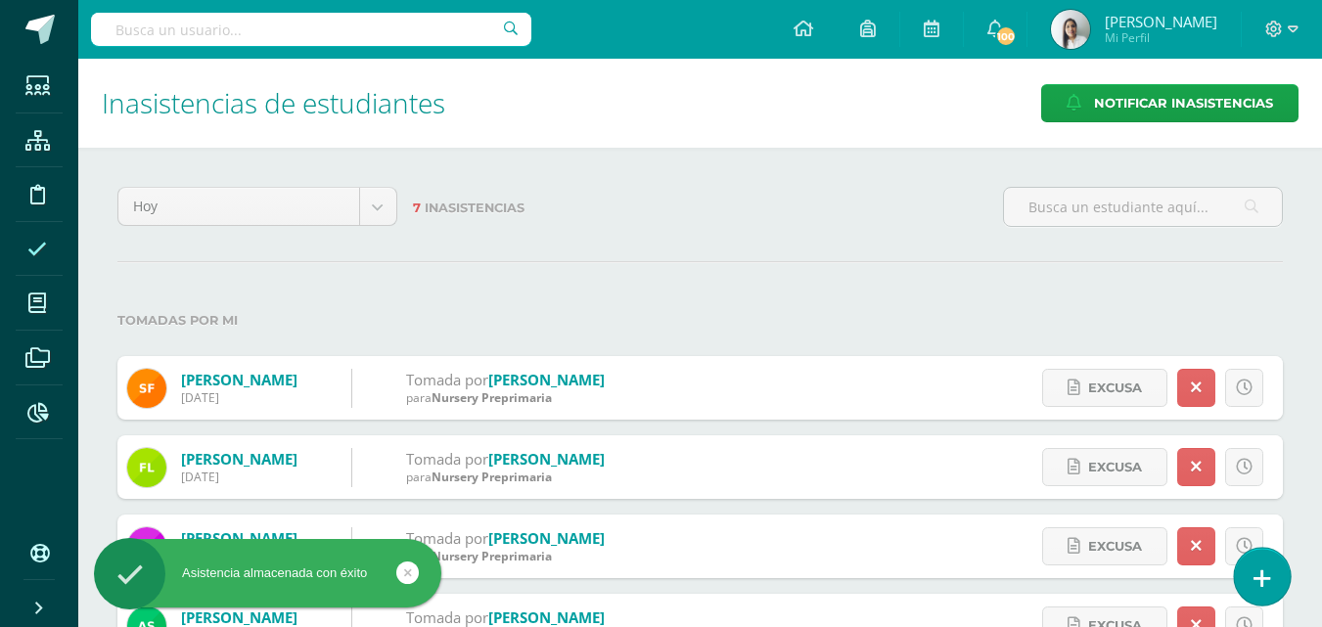
click at [1265, 573] on icon at bounding box center [1263, 579] width 18 height 23
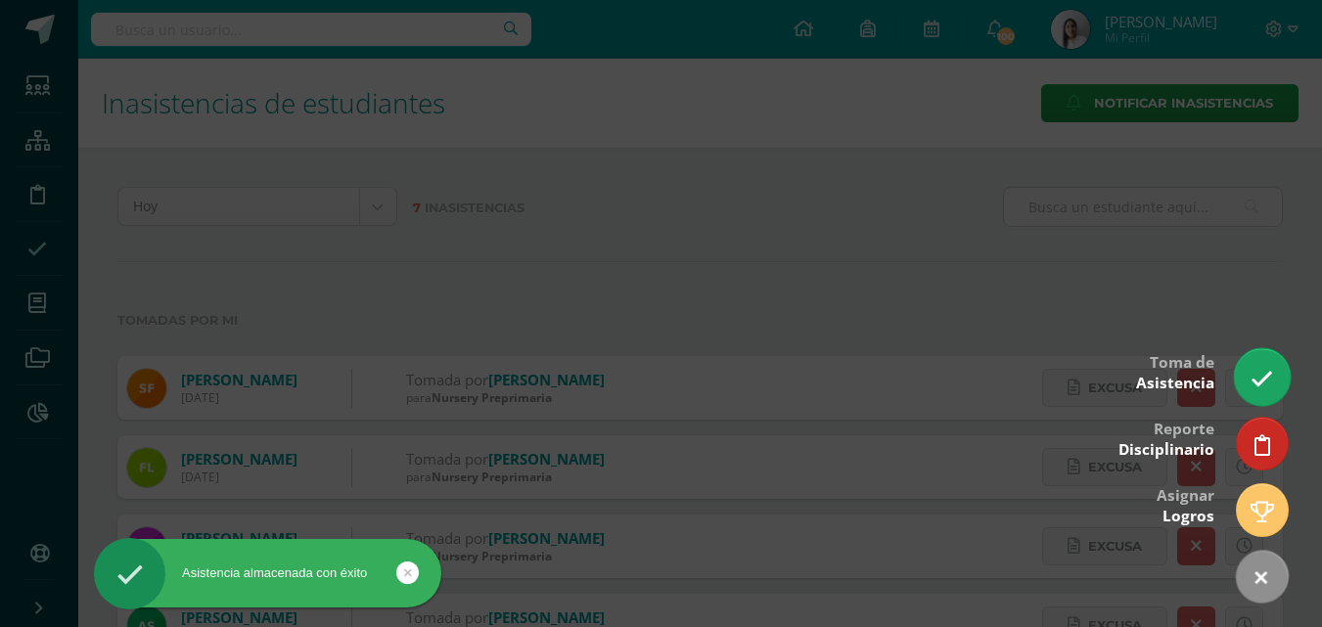
click at [1253, 374] on icon at bounding box center [1262, 379] width 23 height 23
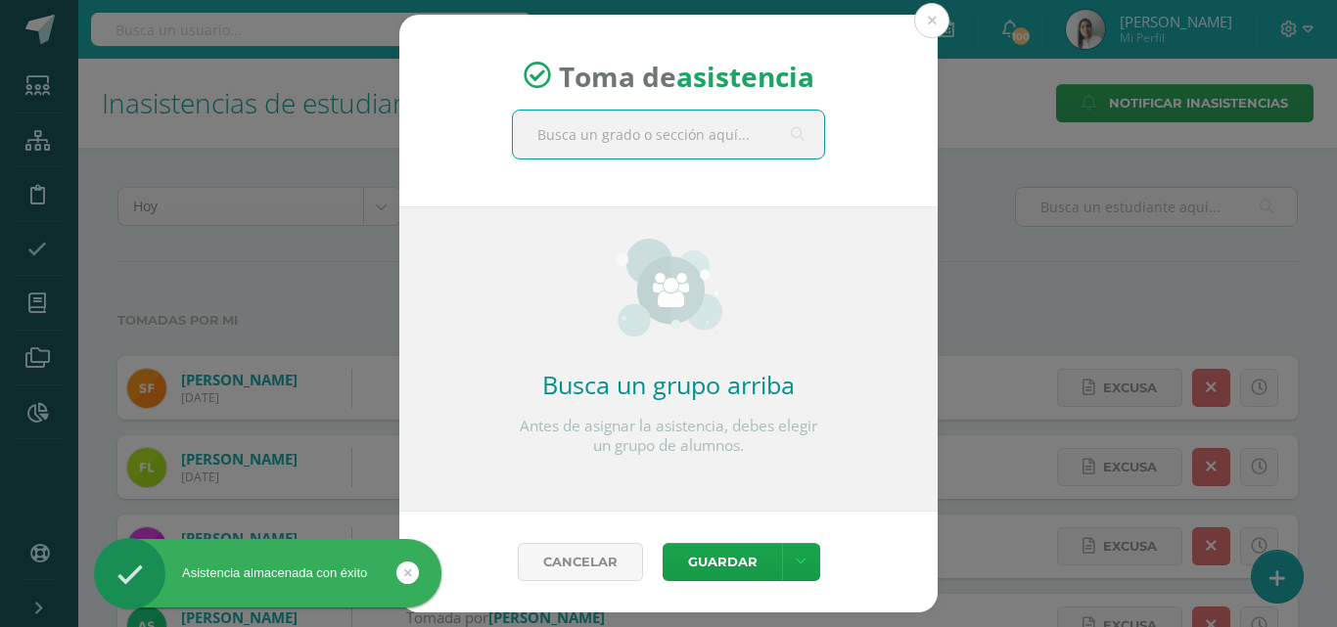
click at [667, 140] on input "text" at bounding box center [668, 135] width 311 height 48
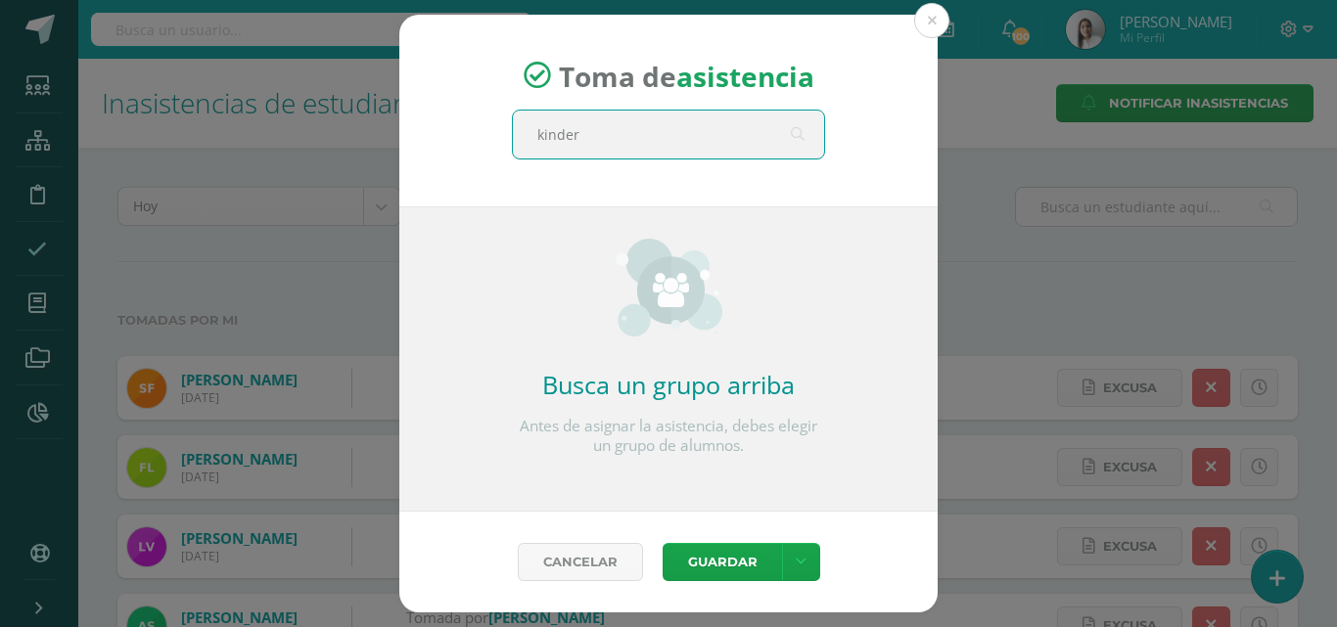
type input "kinder b"
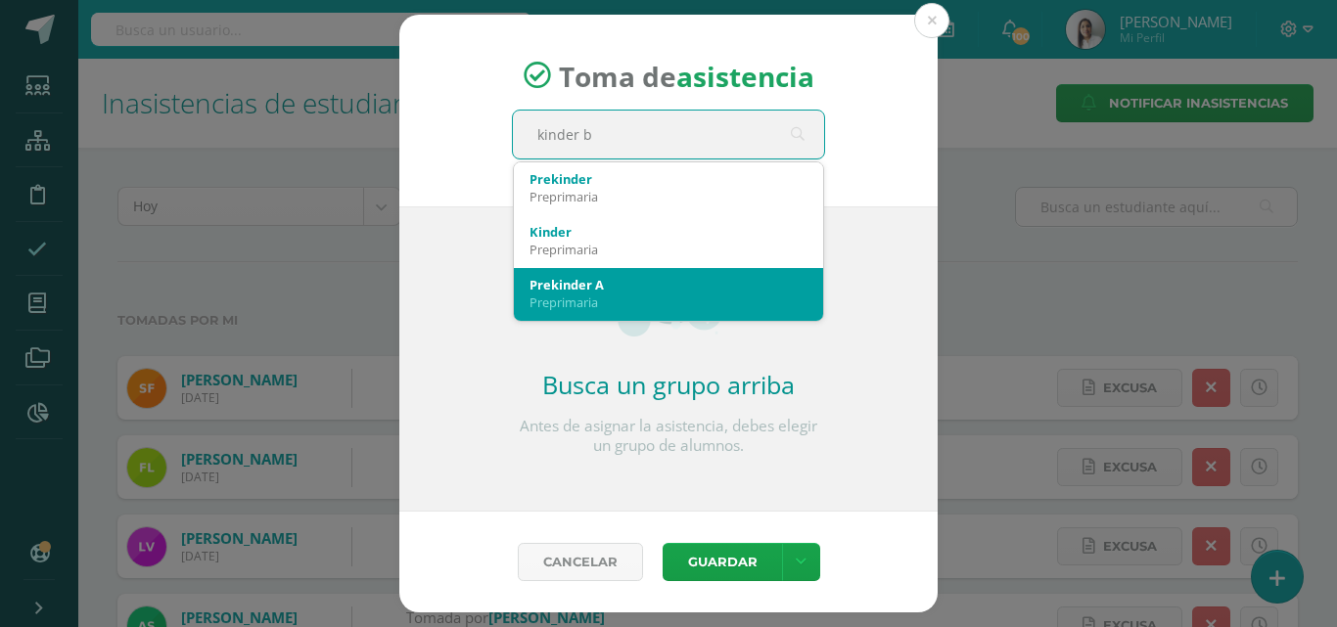
scroll to position [98, 0]
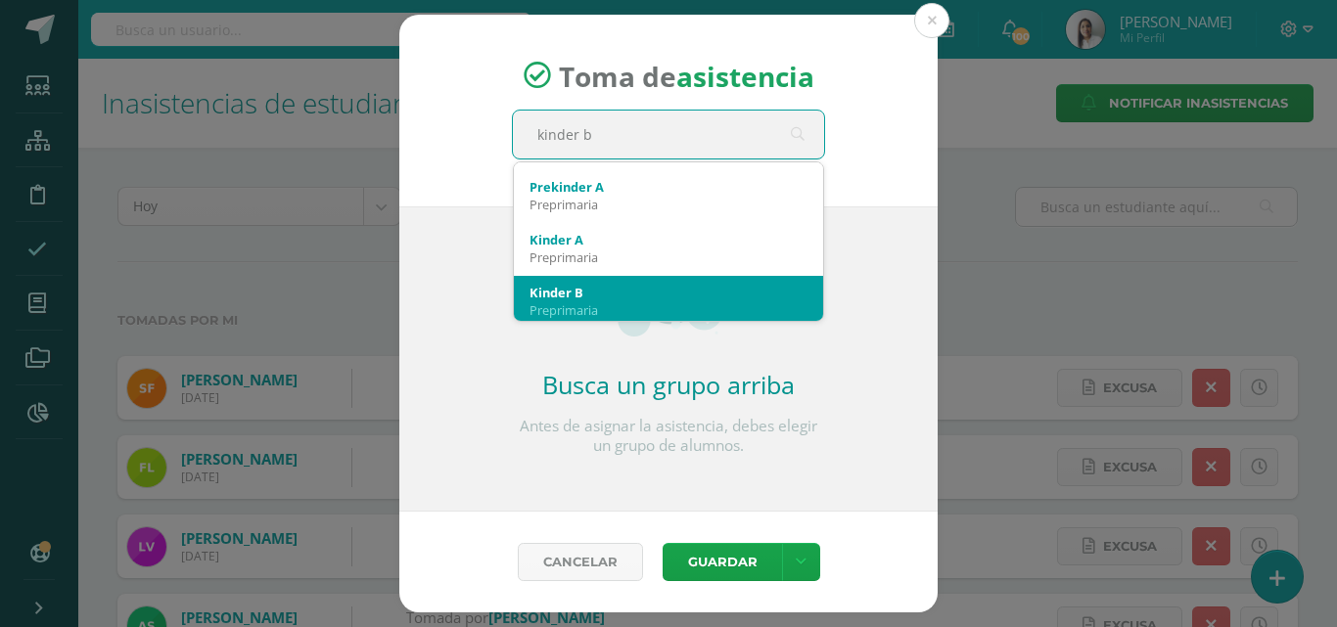
click at [614, 295] on div "Kinder B" at bounding box center [668, 293] width 278 height 18
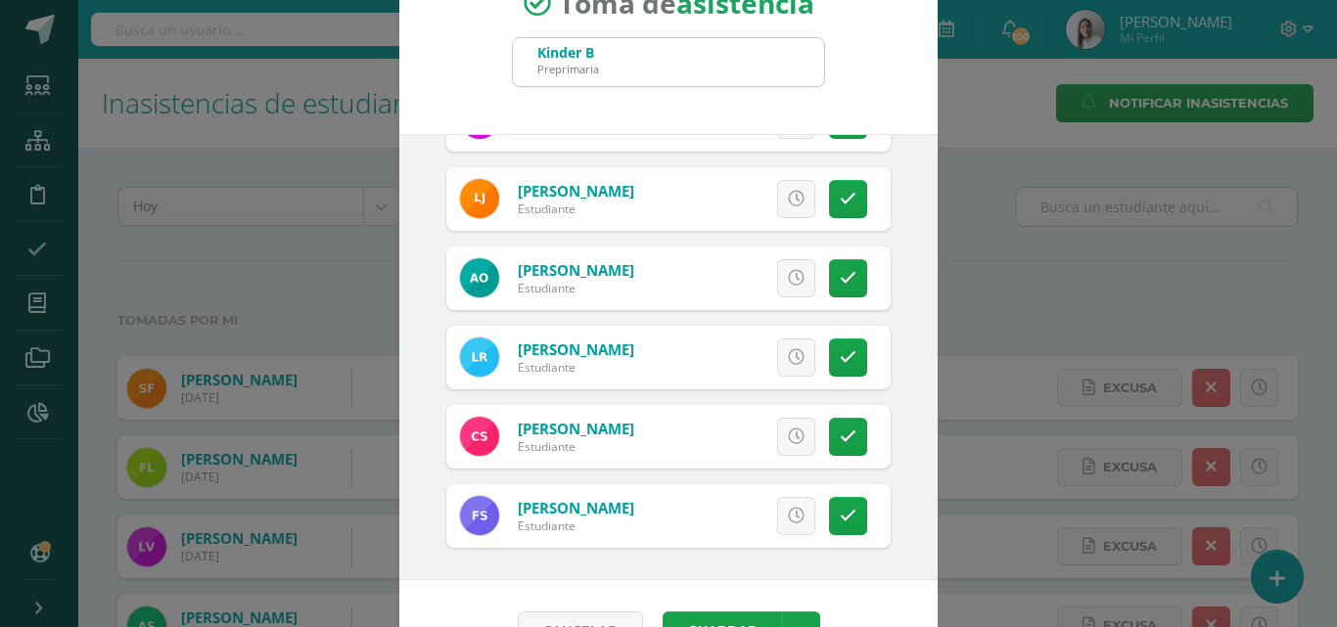
scroll to position [113, 0]
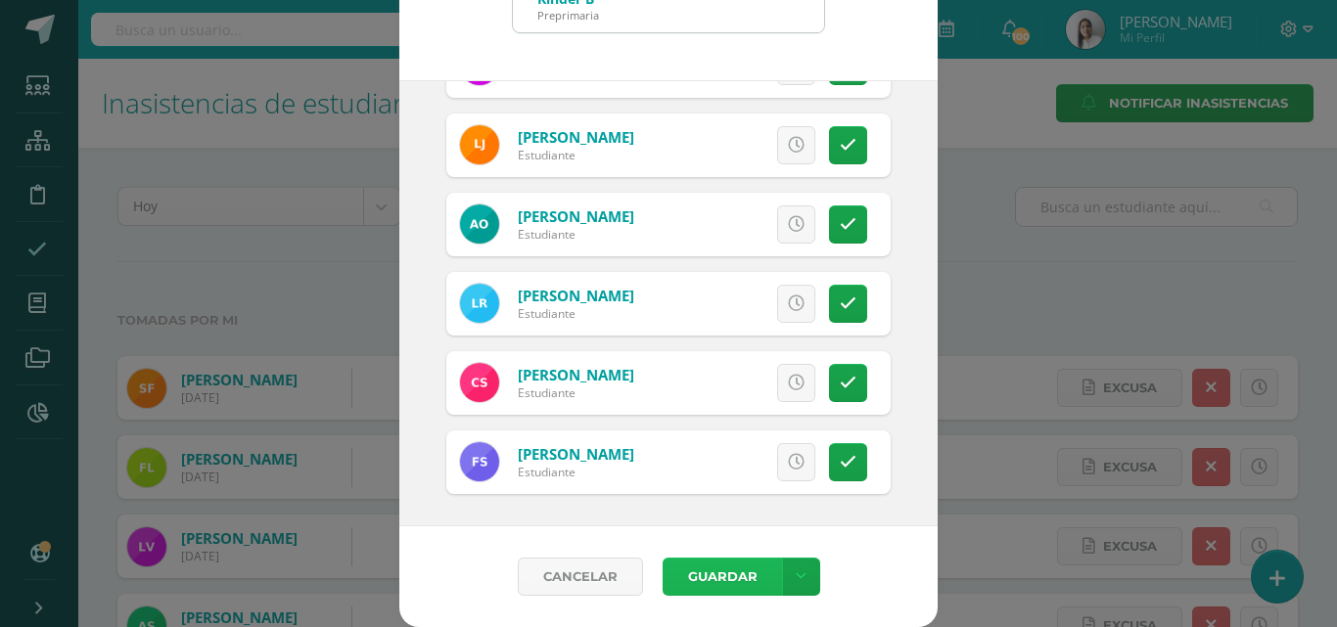
click at [696, 580] on button "Guardar" at bounding box center [722, 577] width 119 height 38
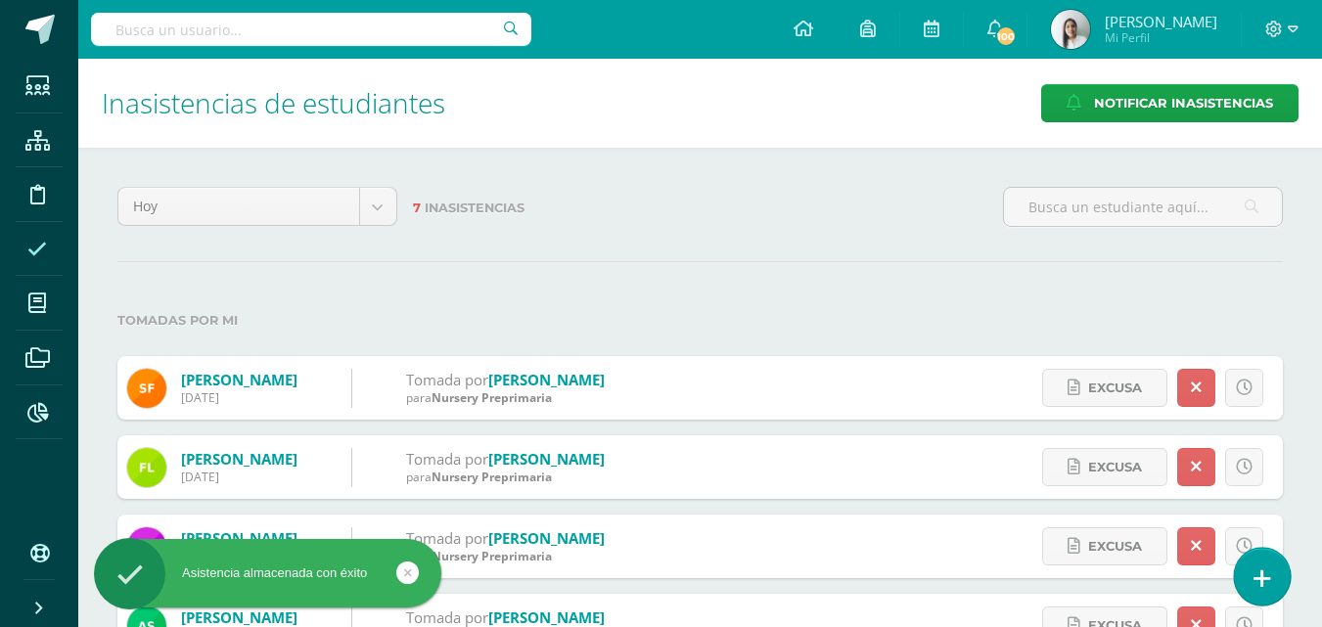
click at [1265, 577] on icon at bounding box center [1263, 579] width 18 height 23
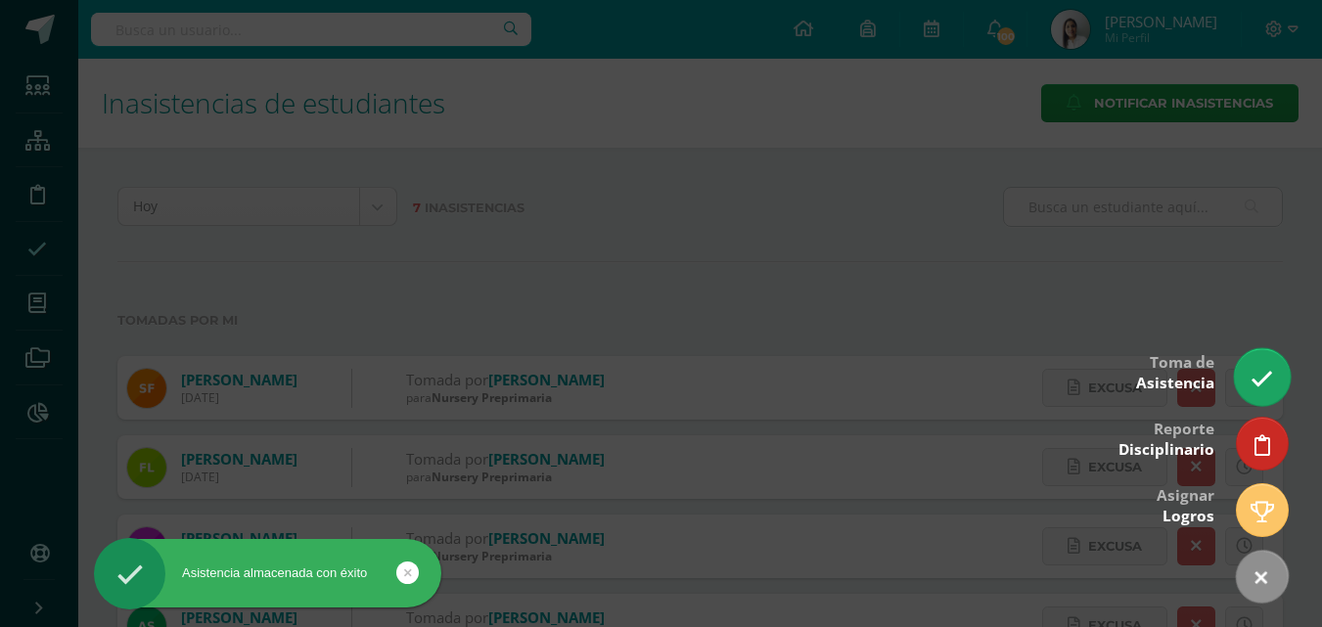
click at [1248, 386] on link at bounding box center [1262, 376] width 56 height 57
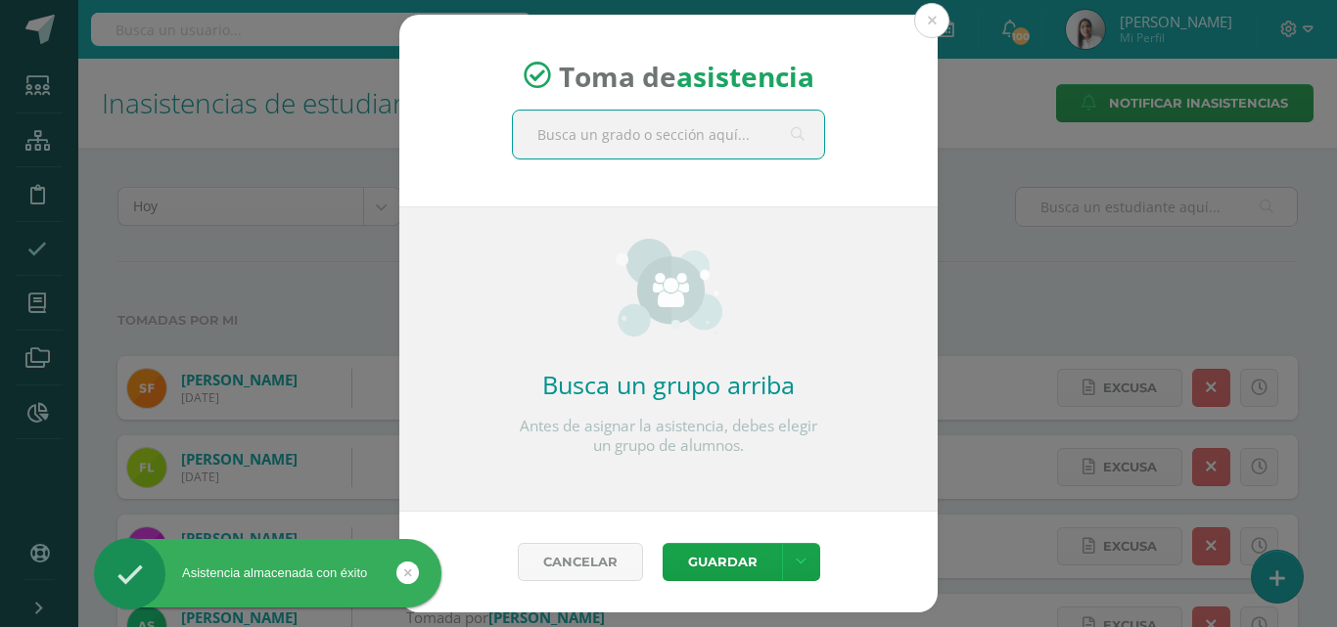
click at [605, 135] on input "text" at bounding box center [668, 135] width 311 height 48
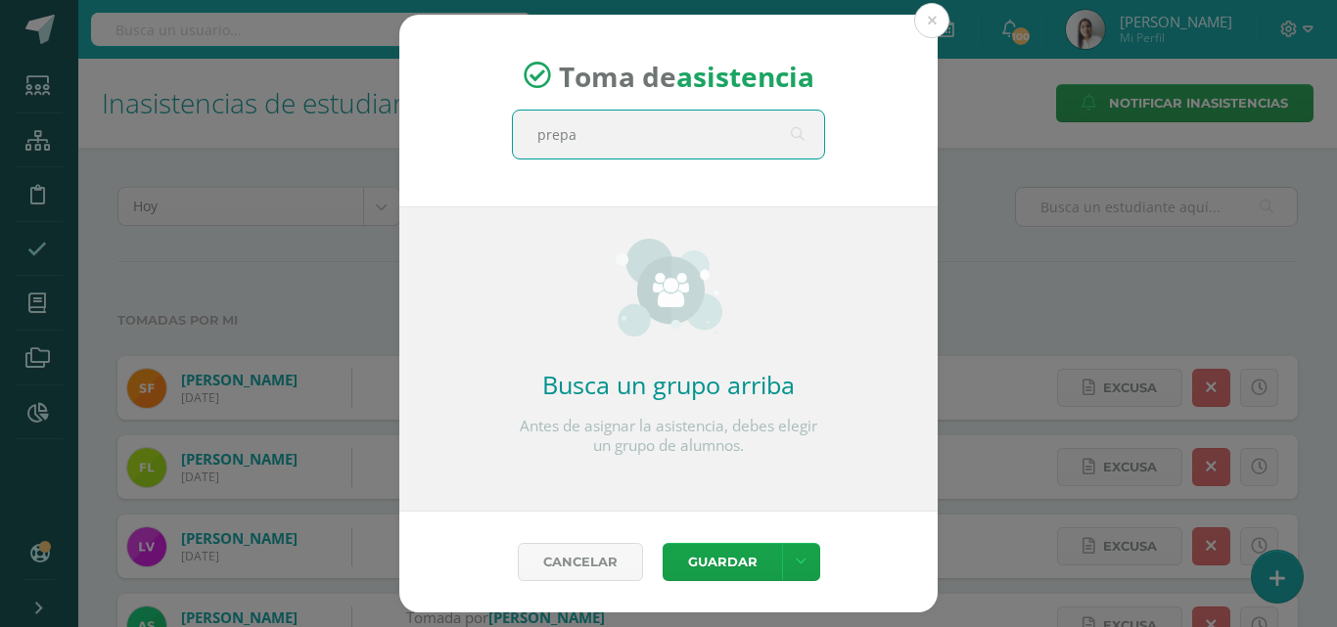
type input "prepa a"
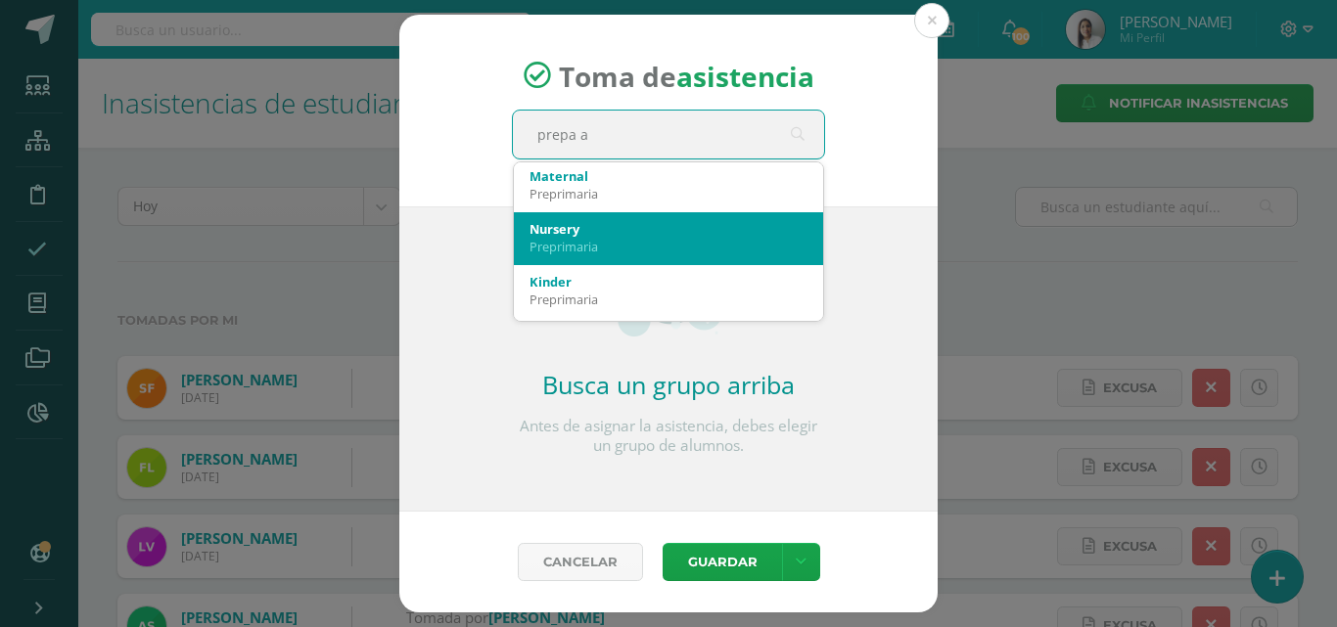
scroll to position [196, 0]
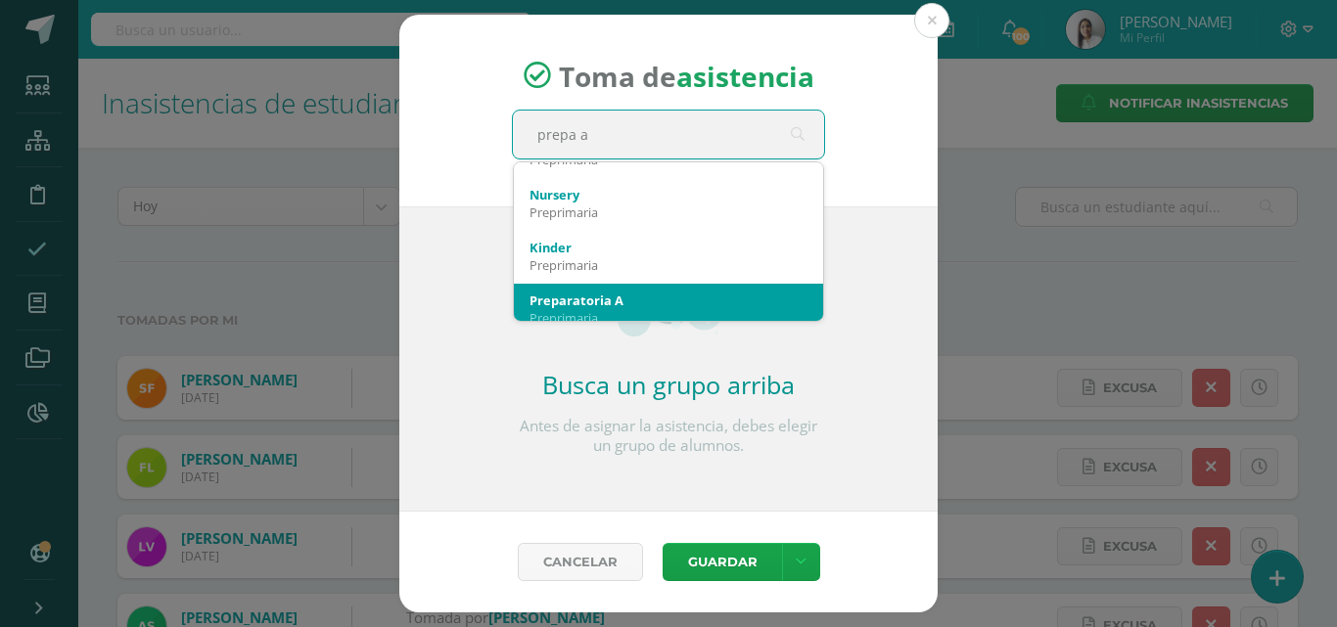
click at [626, 290] on div "Preparatoria A Preprimaria" at bounding box center [668, 309] width 278 height 51
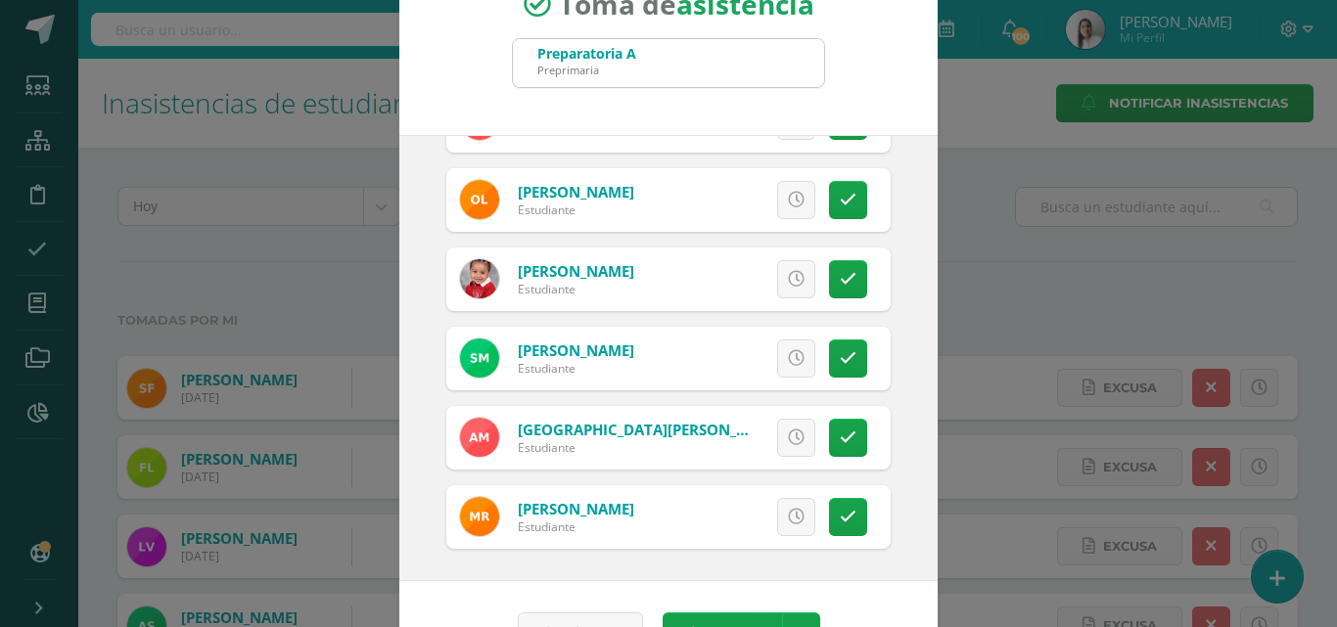
scroll to position [113, 0]
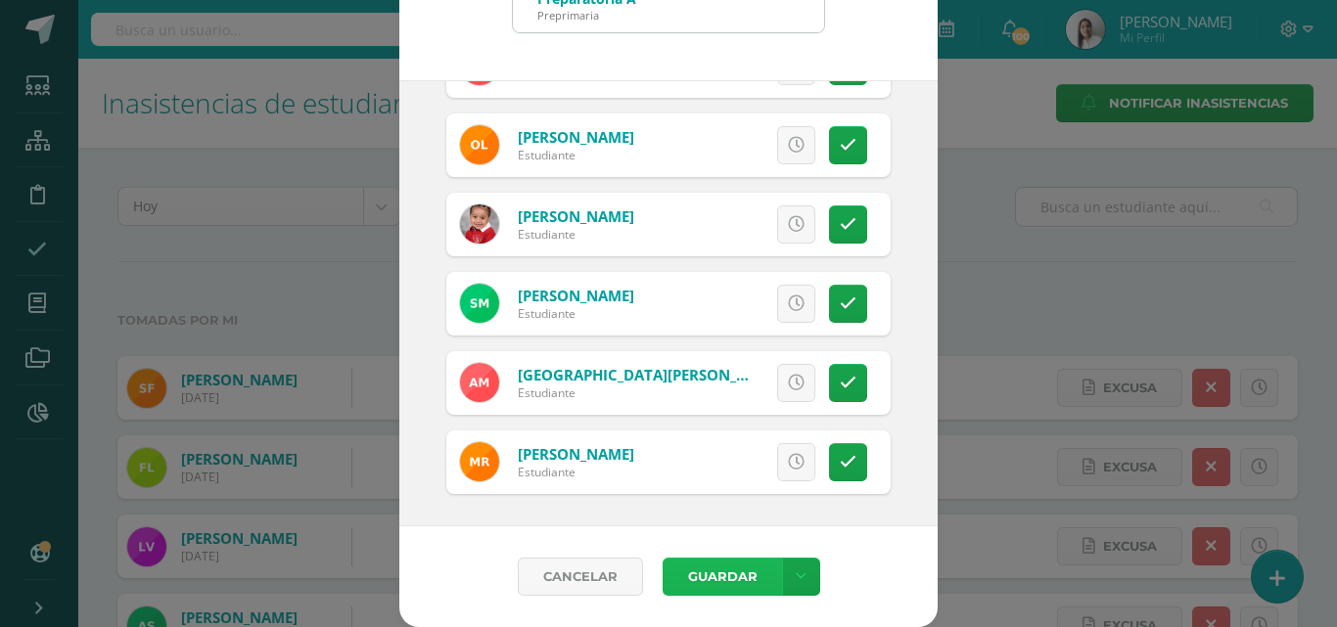
click at [685, 569] on button "Guardar" at bounding box center [722, 577] width 119 height 38
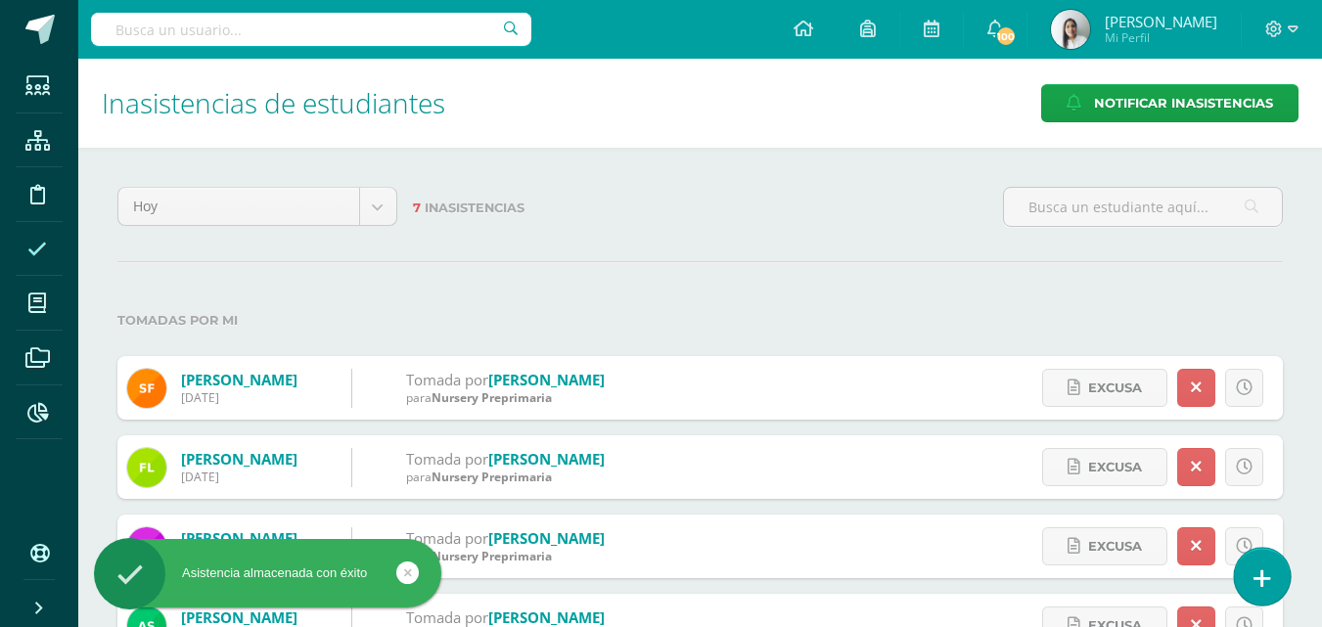
click at [1258, 577] on icon at bounding box center [1263, 579] width 18 height 23
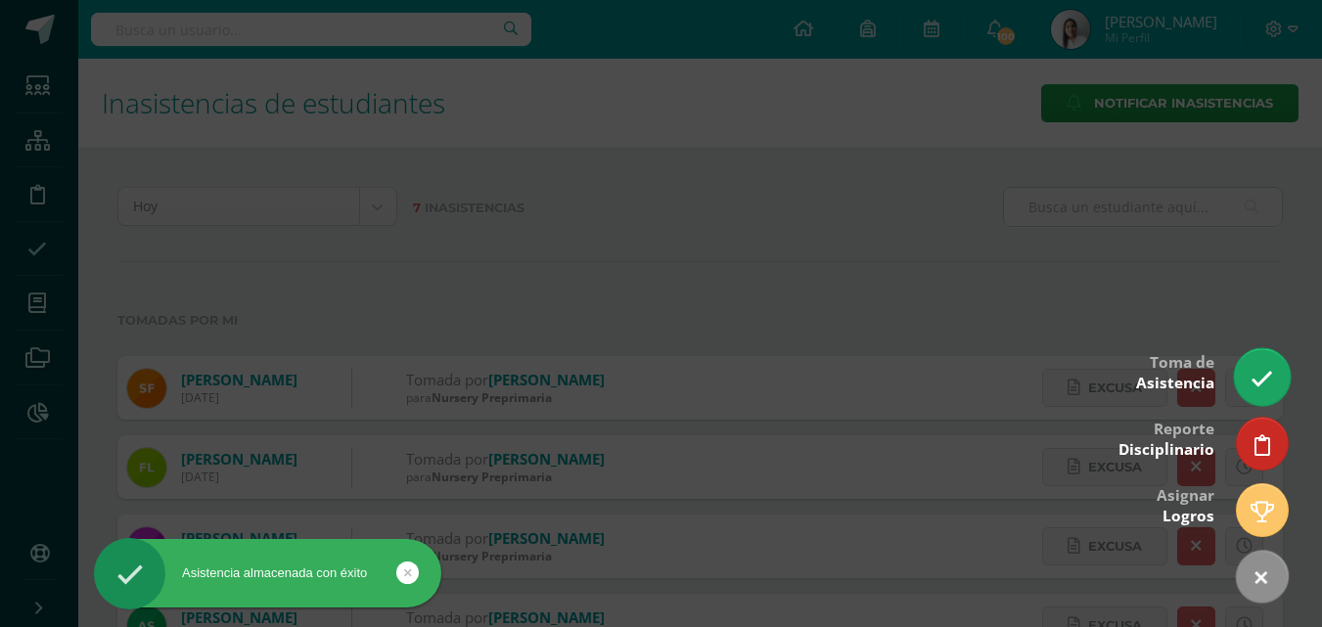
click at [1261, 378] on icon at bounding box center [1262, 379] width 23 height 23
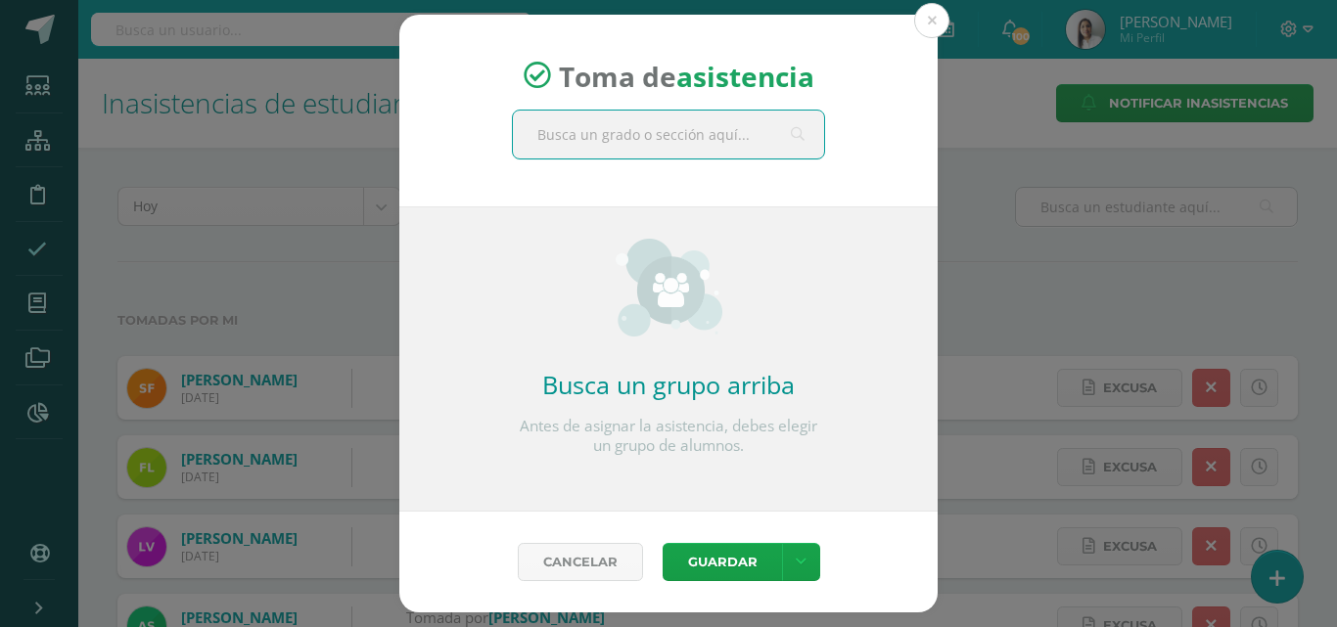
click at [604, 122] on input "text" at bounding box center [668, 135] width 311 height 48
type input "prepa b"
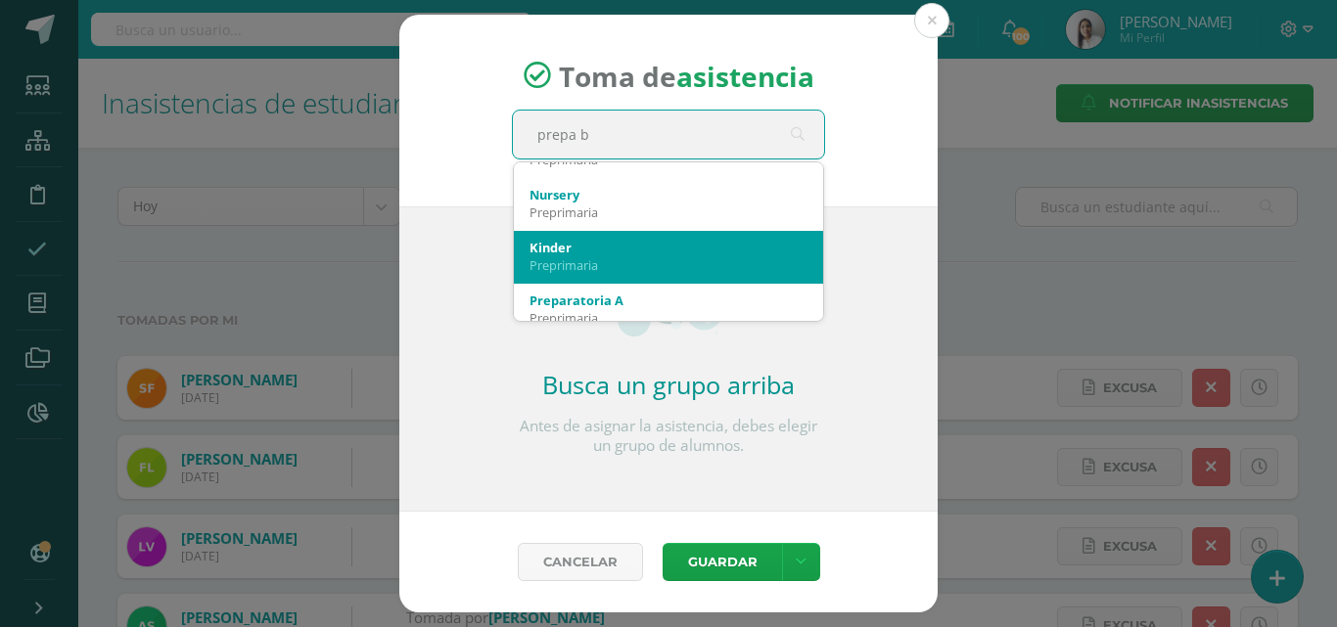
scroll to position [294, 0]
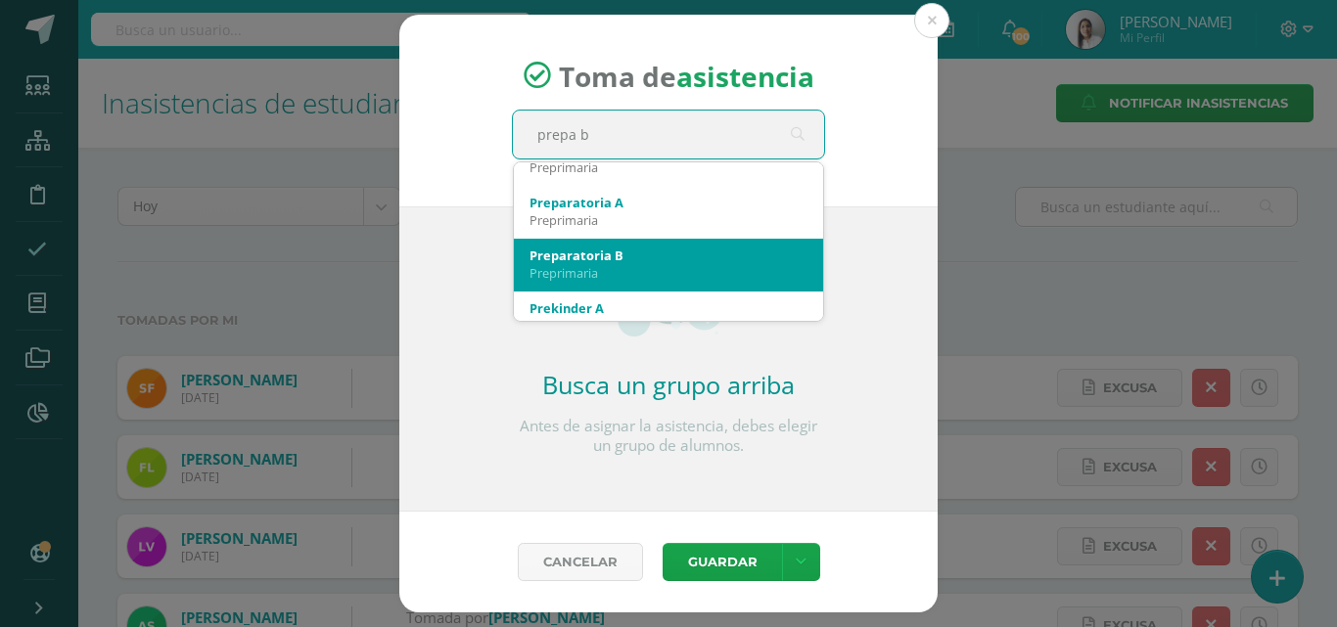
click at [639, 257] on div "Preparatoria B" at bounding box center [668, 256] width 278 height 18
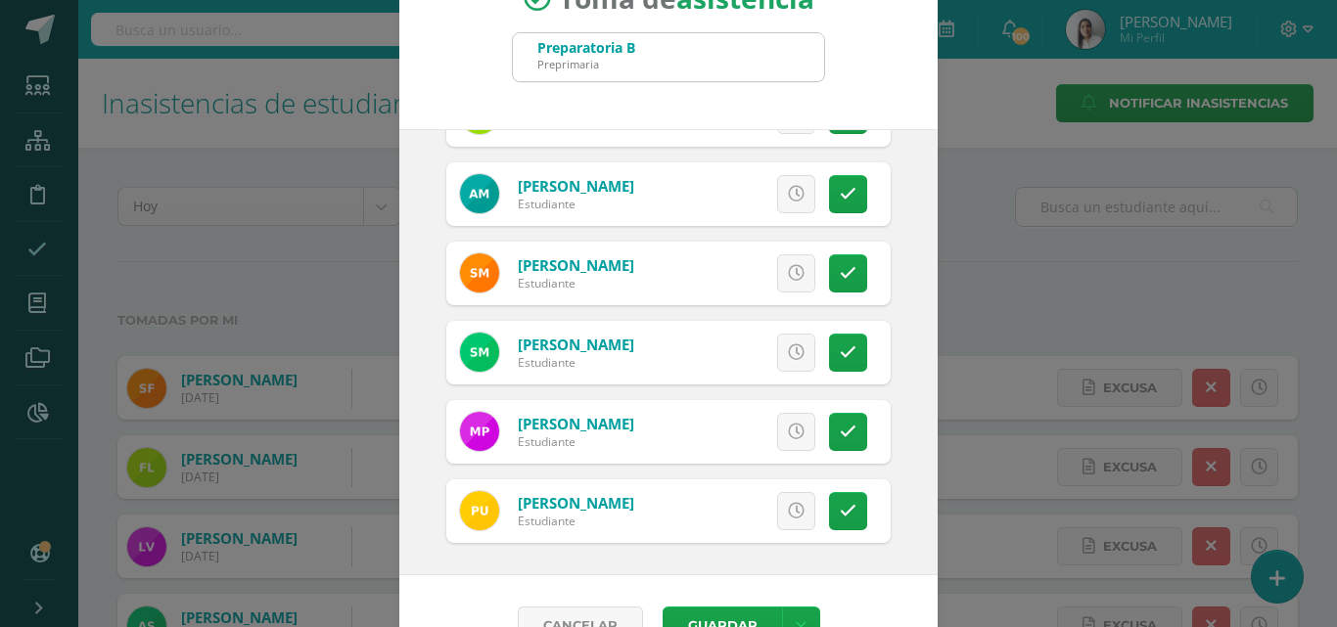
scroll to position [113, 0]
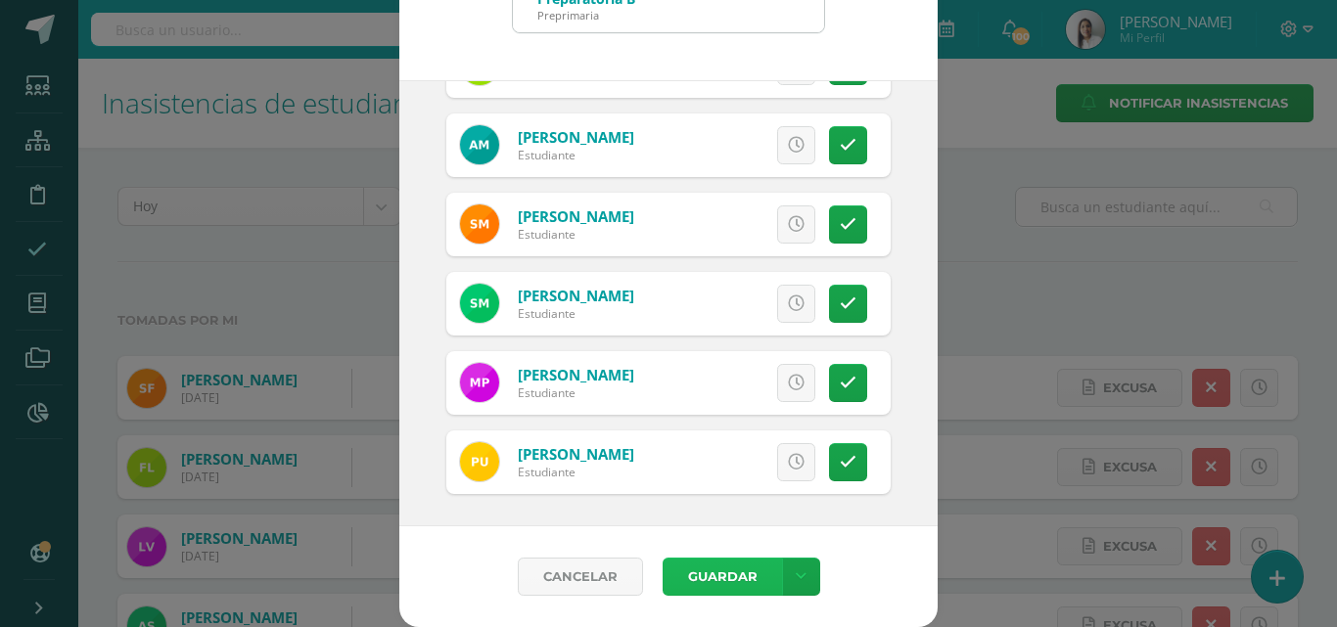
click at [710, 568] on button "Guardar" at bounding box center [722, 577] width 119 height 38
